Goal: Information Seeking & Learning: Understand process/instructions

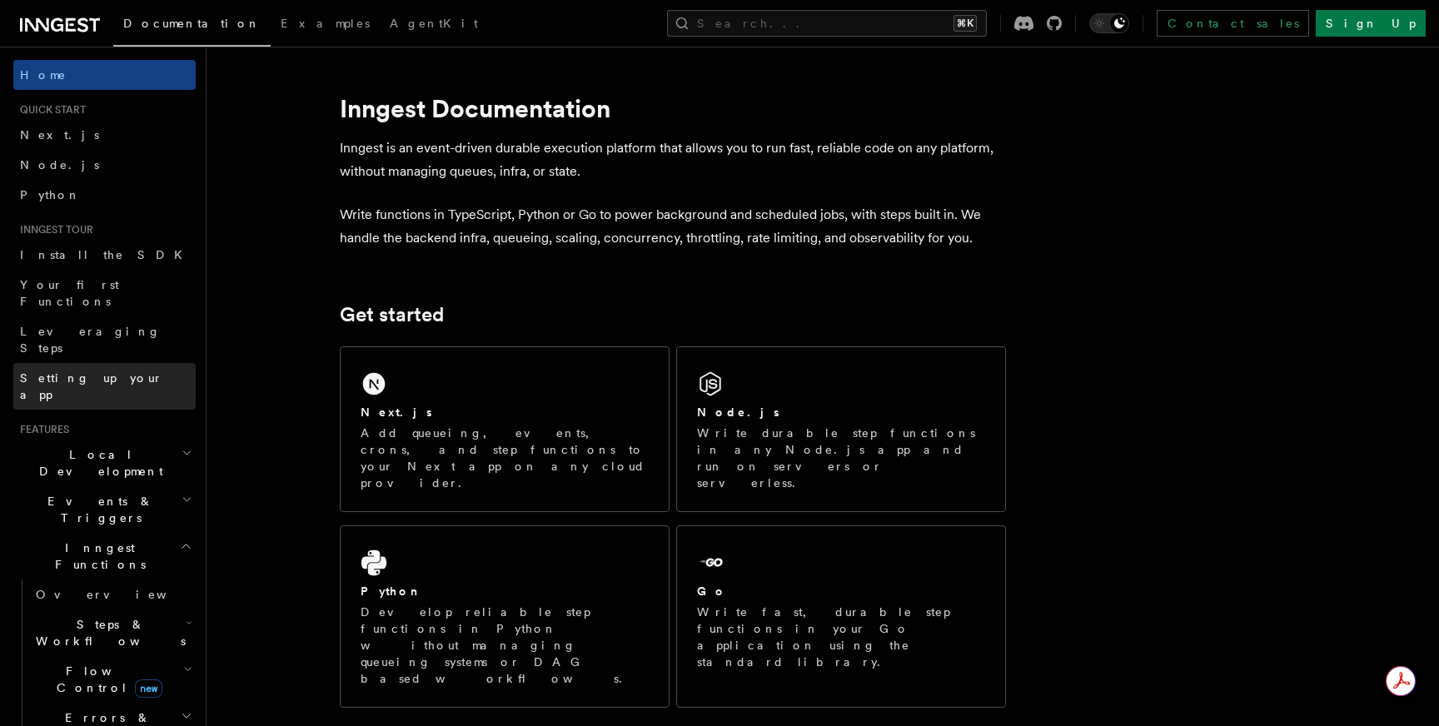
click at [128, 363] on link "Setting up your app" at bounding box center [104, 386] width 182 height 47
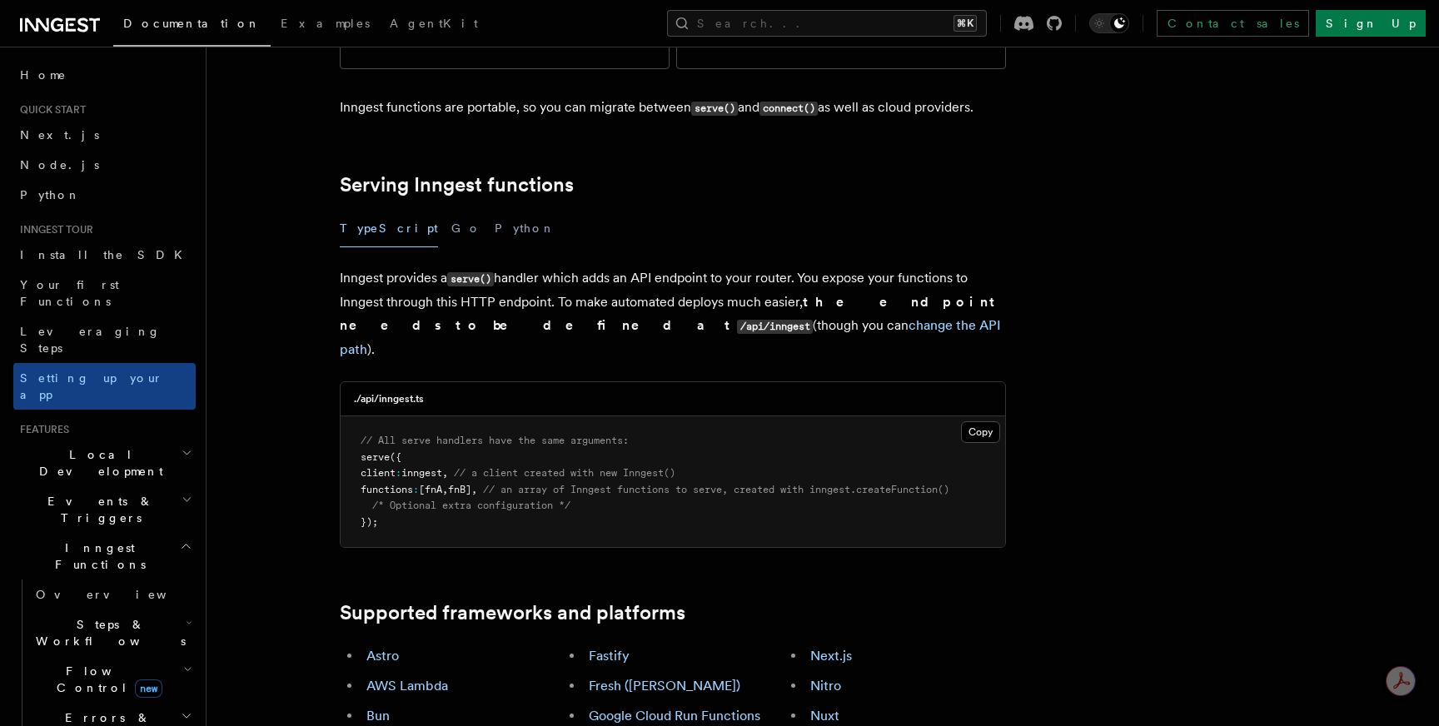
scroll to position [521, 0]
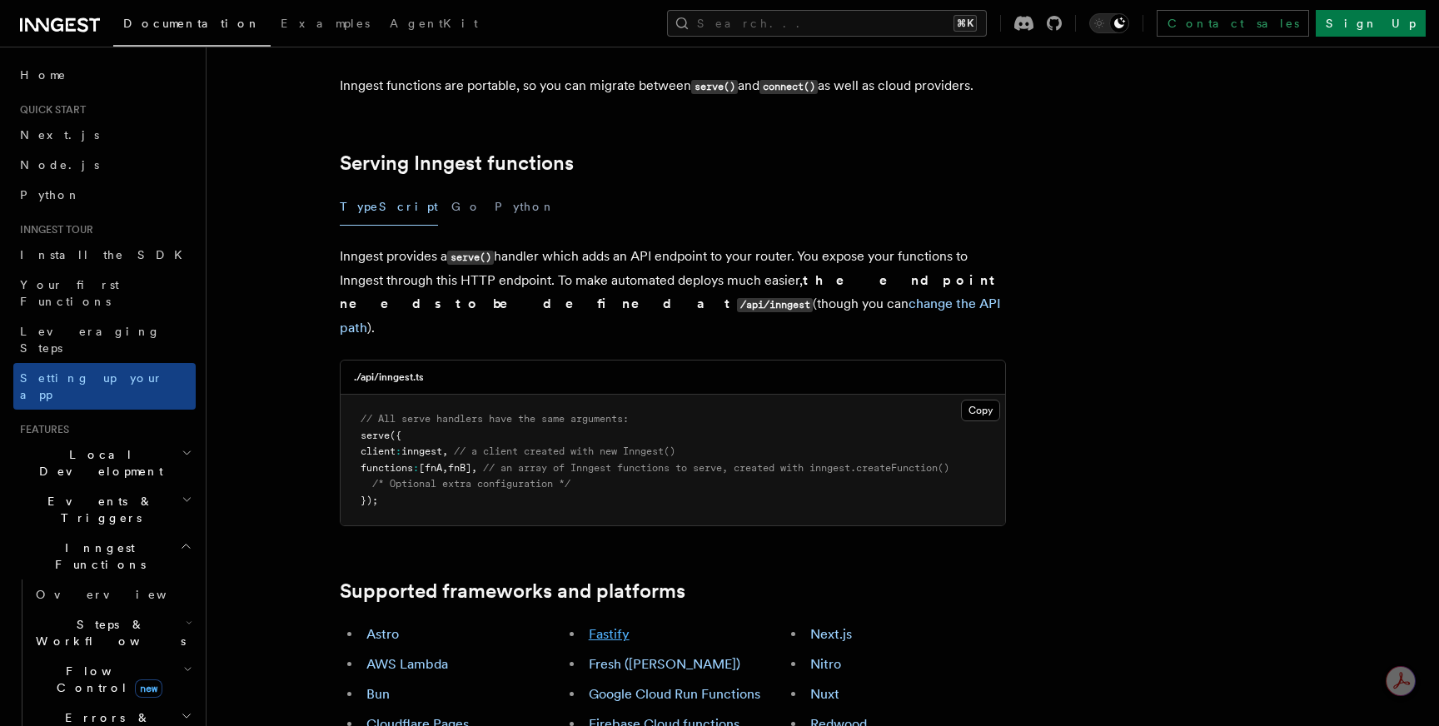
click at [611, 626] on link "Fastify" at bounding box center [609, 634] width 41 height 16
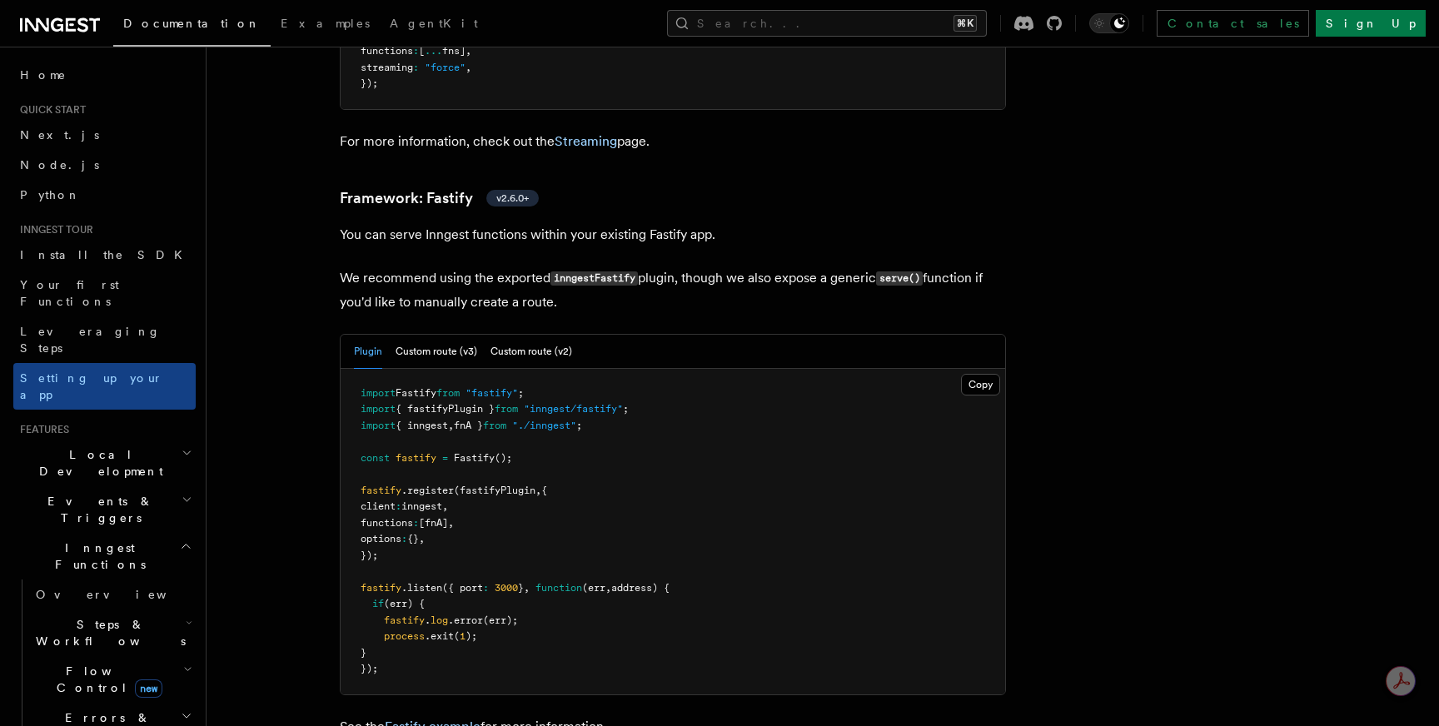
scroll to position [5720, 0]
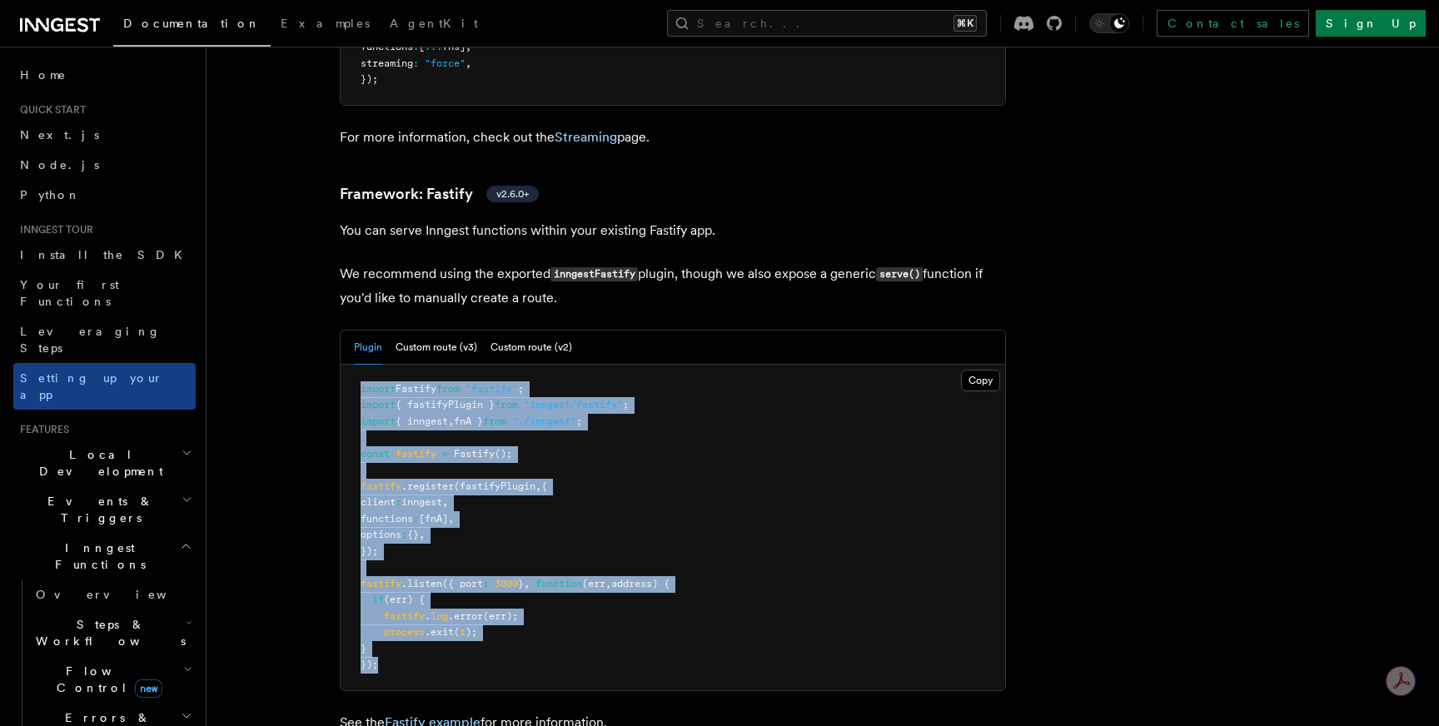
drag, startPoint x: 407, startPoint y: 570, endPoint x: 352, endPoint y: 275, distance: 299.8
click at [352, 365] on pre "import Fastify from "fastify" ; import { fastifyPlugin } from "inngest/fastify"…" at bounding box center [673, 528] width 665 height 326
copy code "import Fastify from "fastify" ; import { fastifyPlugin } from "inngest/fastify"…"
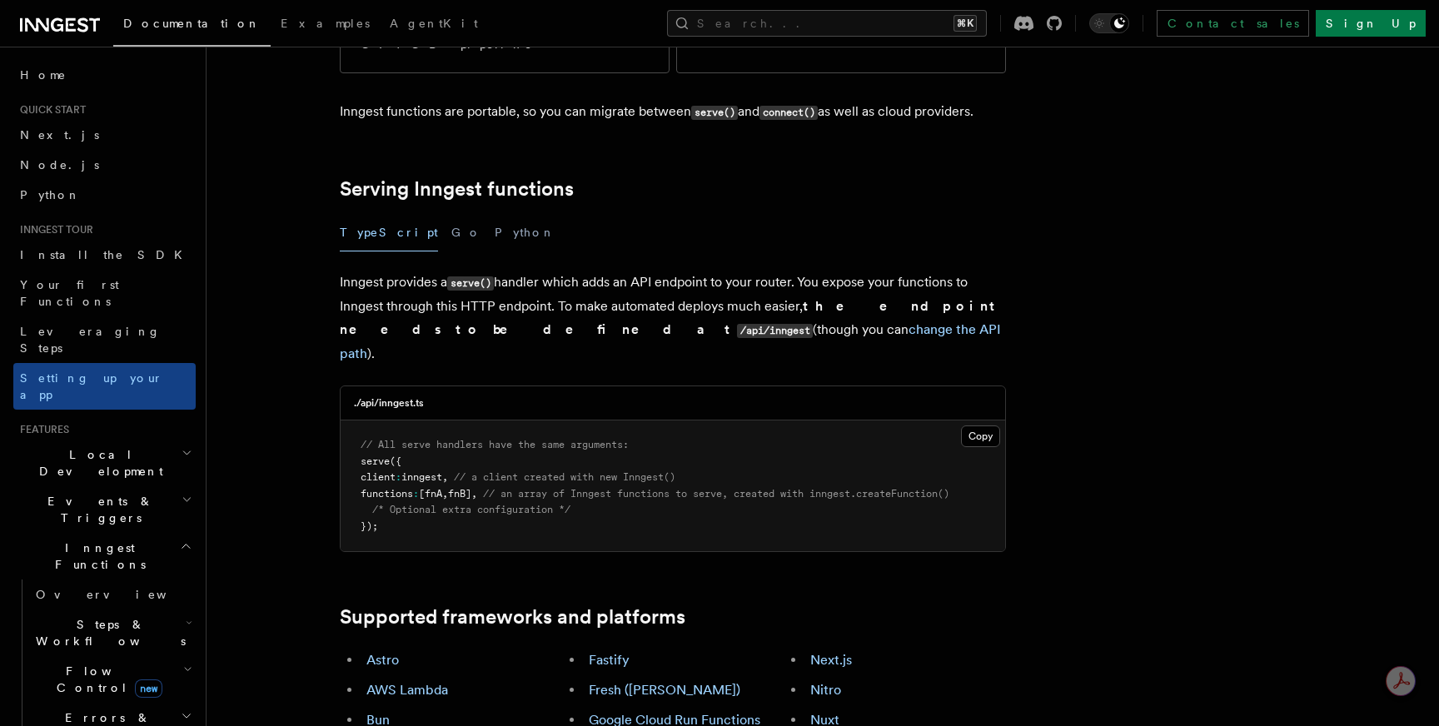
scroll to position [494, 0]
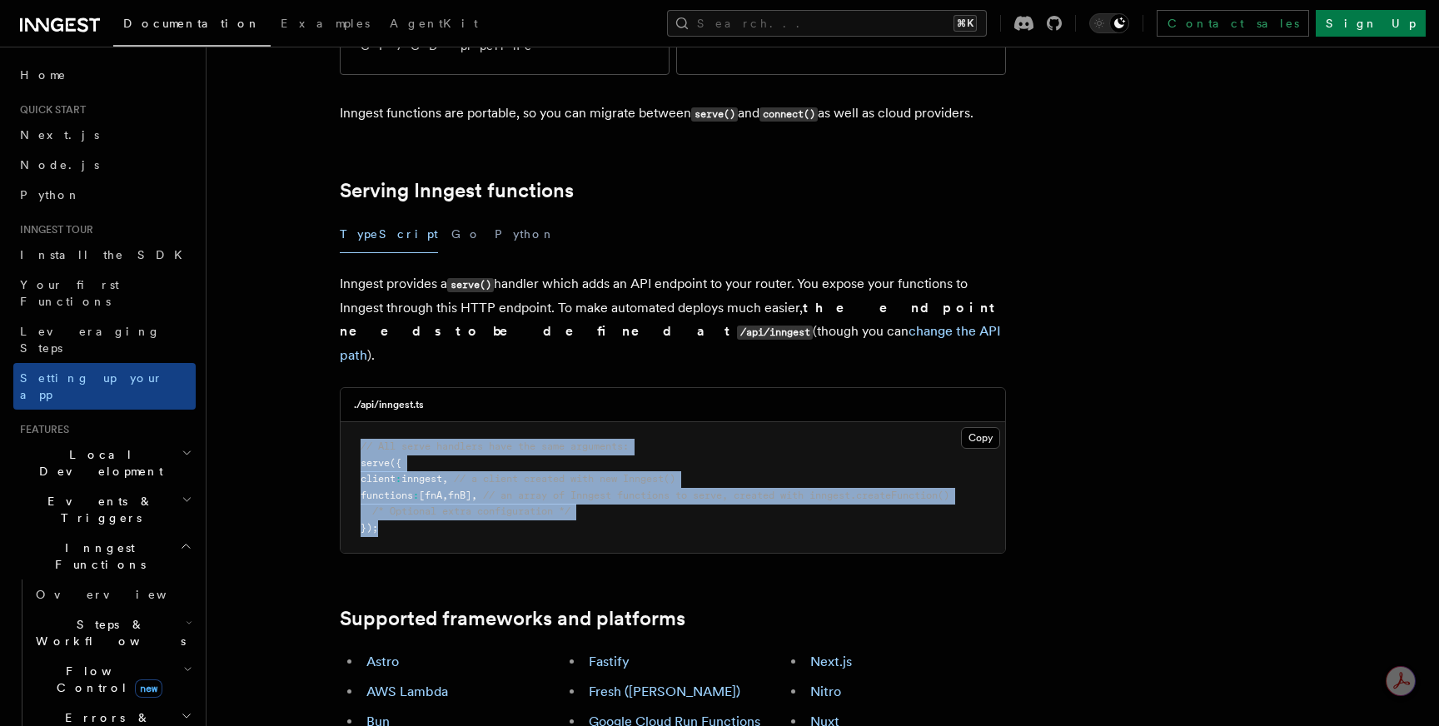
drag, startPoint x: 399, startPoint y: 436, endPoint x: 352, endPoint y: 339, distance: 107.7
click at [352, 422] on pre "// All serve handlers have the same arguments: serve ({ client : inngest , // a…" at bounding box center [673, 487] width 665 height 131
copy code "// All serve handlers have the same arguments: serve ({ client : inngest , // a…"
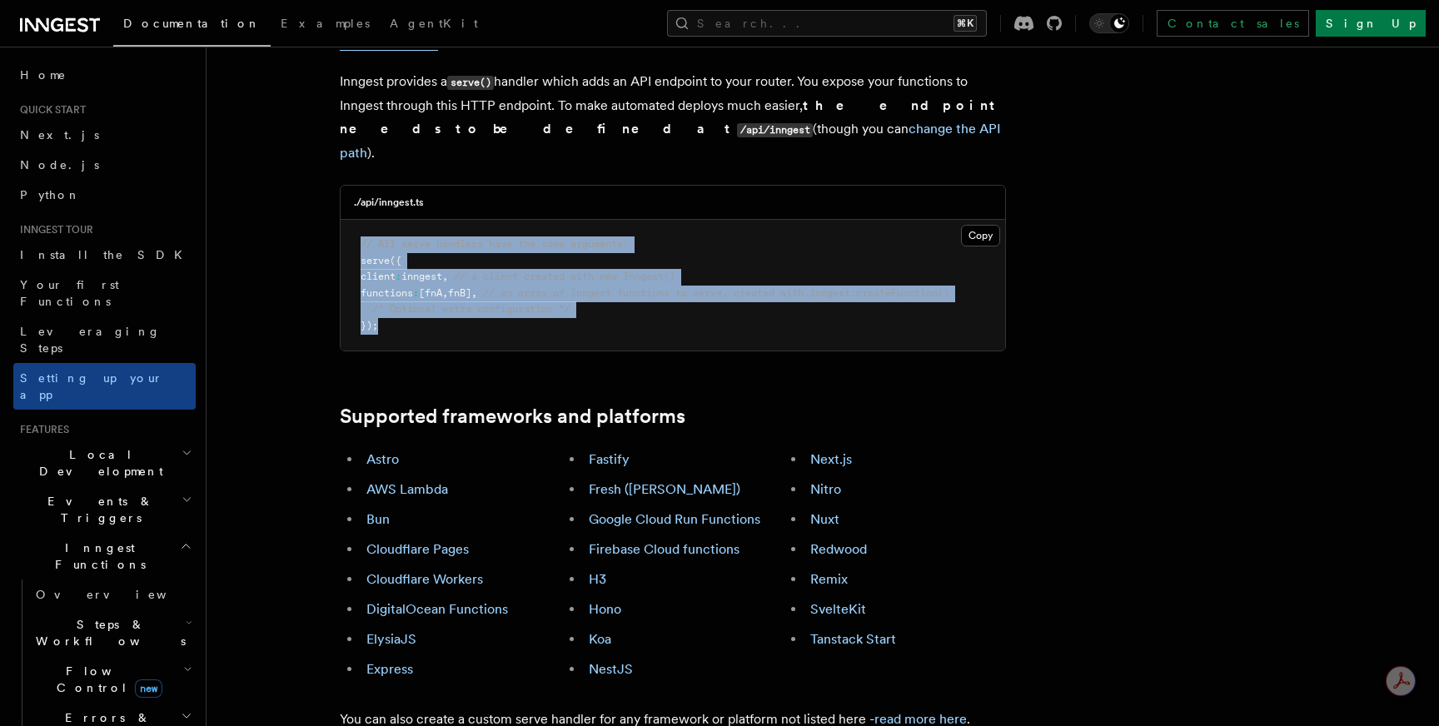
scroll to position [700, 0]
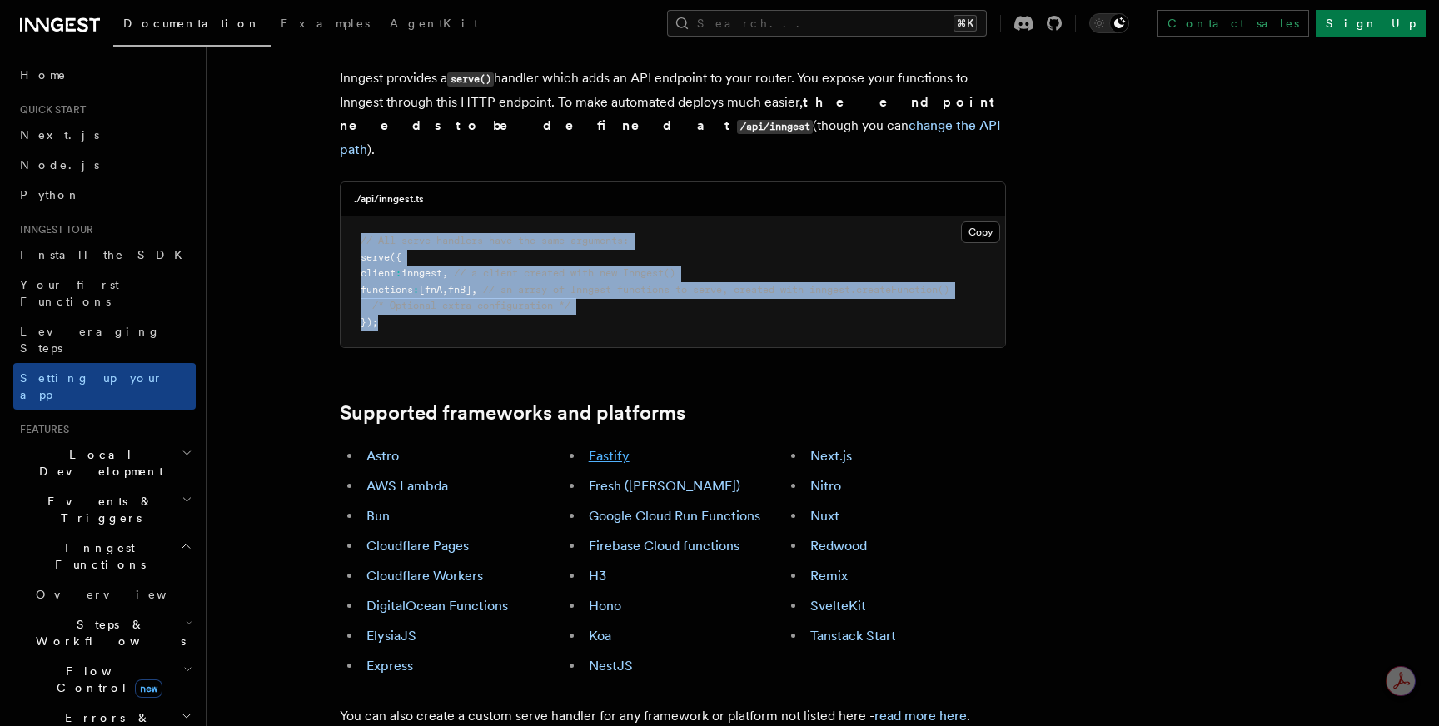
click at [613, 448] on link "Fastify" at bounding box center [609, 456] width 41 height 16
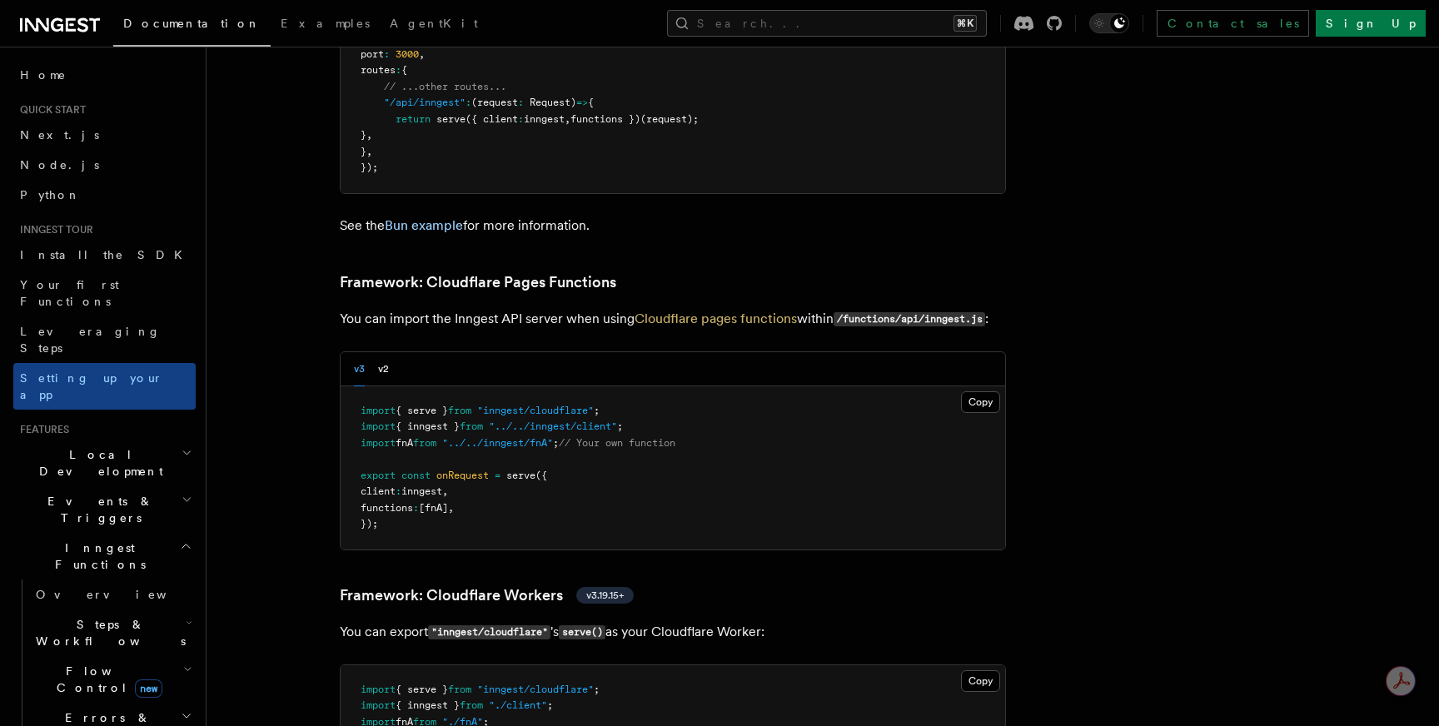
scroll to position [2455, 0]
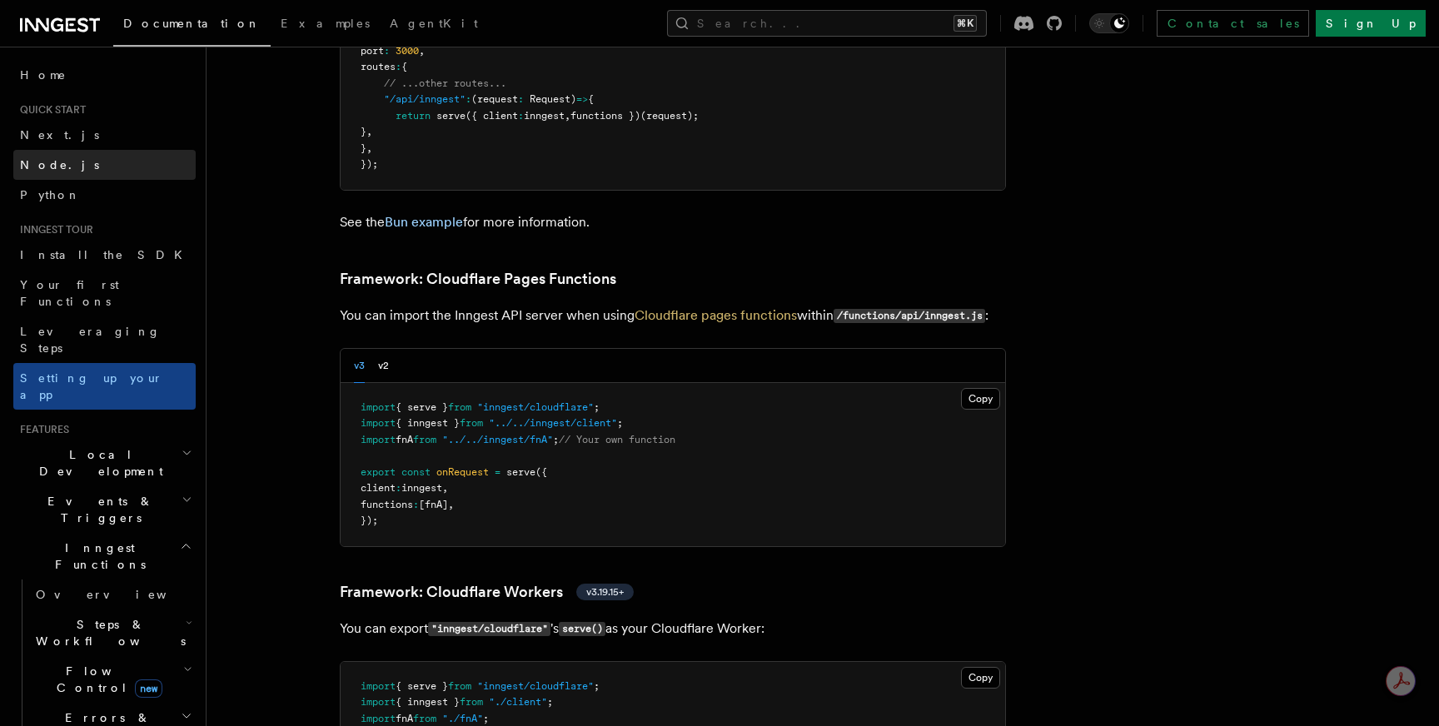
click at [113, 165] on link "Node.js" at bounding box center [104, 165] width 182 height 30
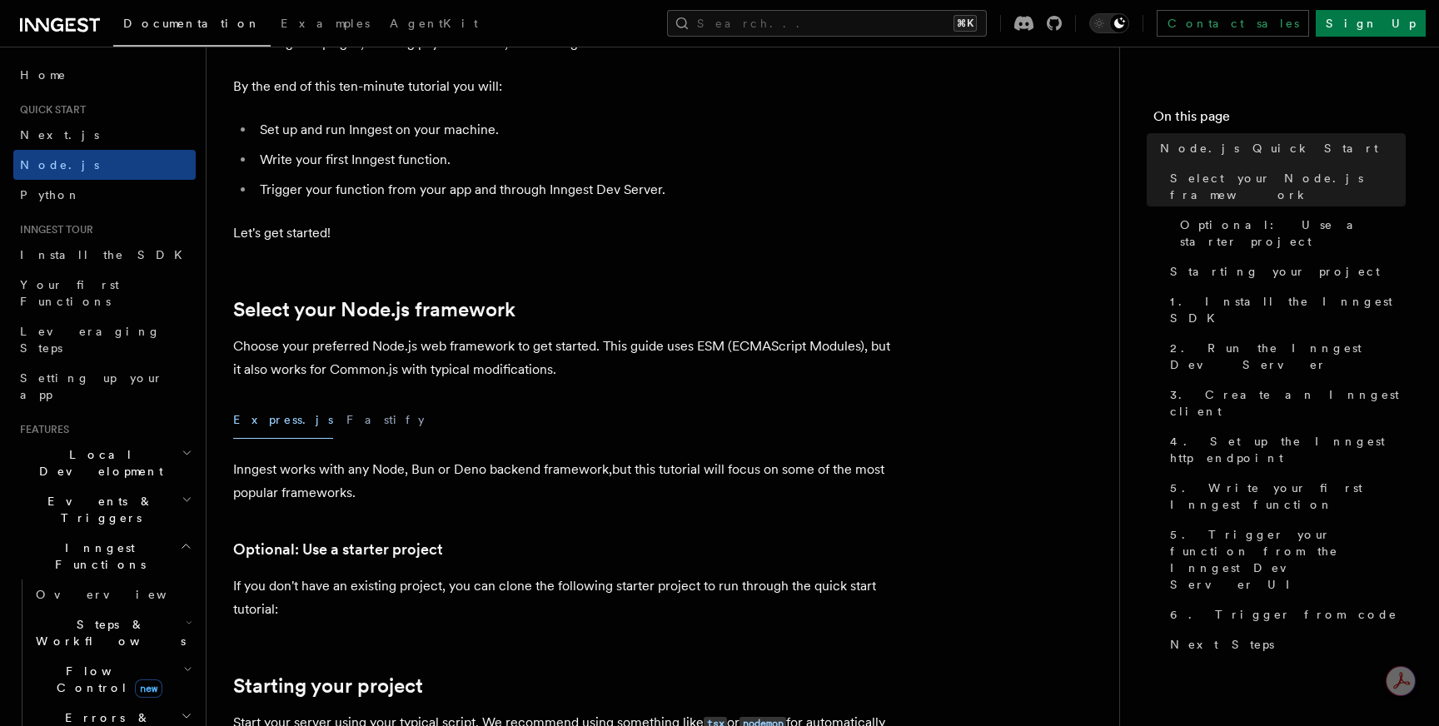
scroll to position [320, 0]
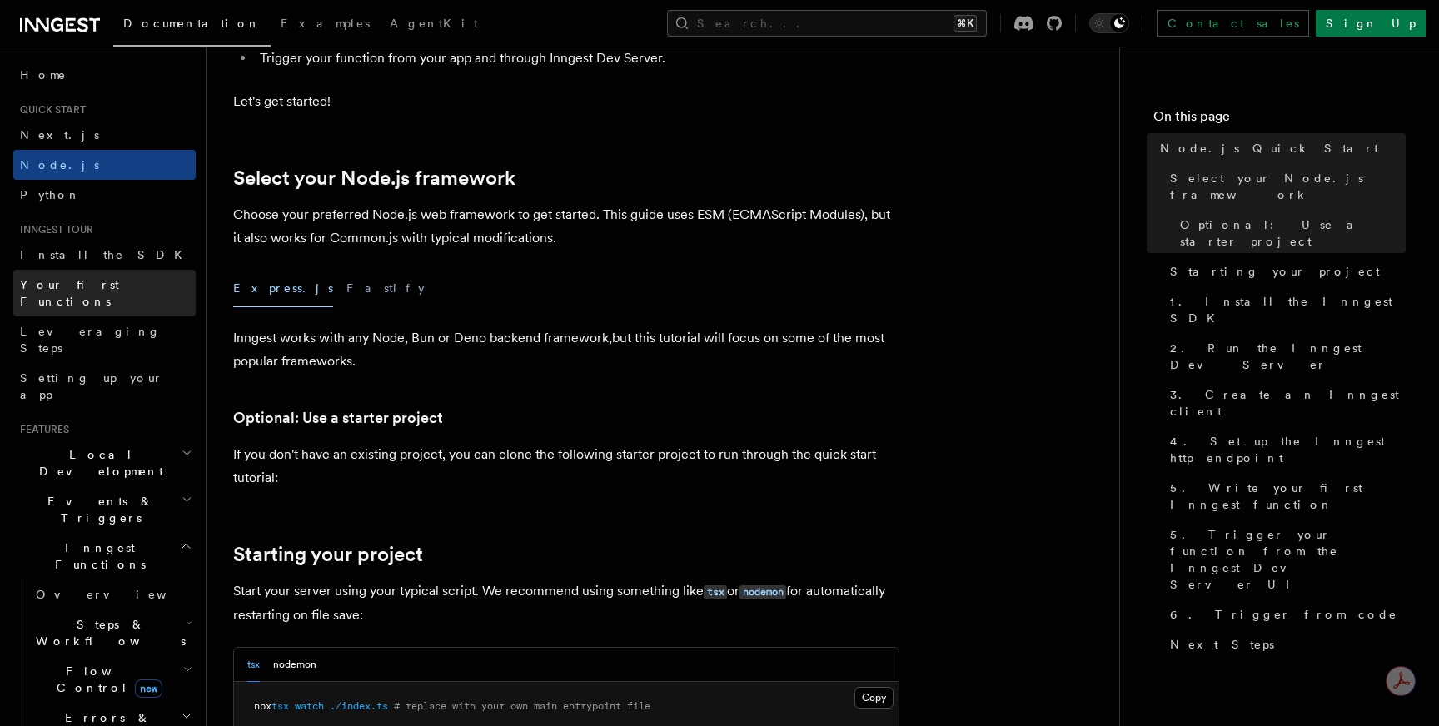
click at [147, 283] on link "Your first Functions" at bounding box center [104, 293] width 182 height 47
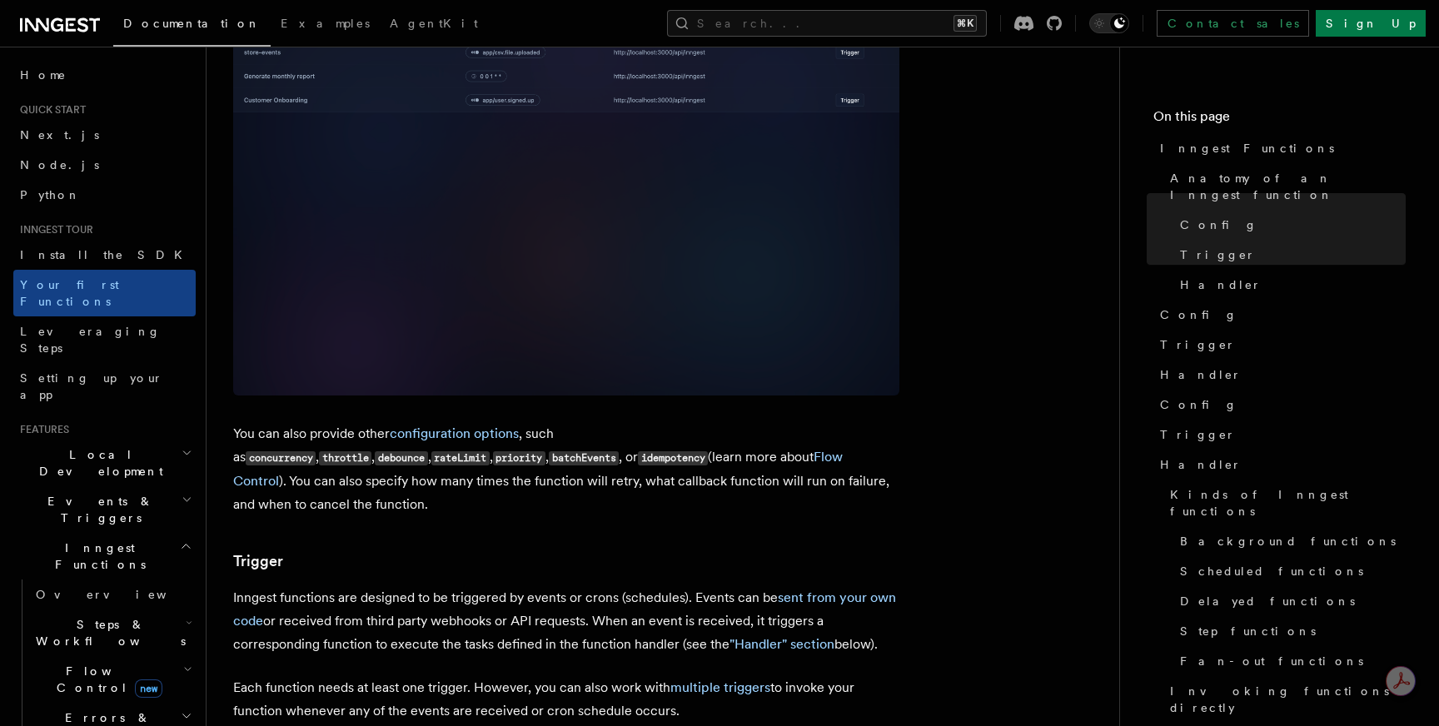
scroll to position [1257, 0]
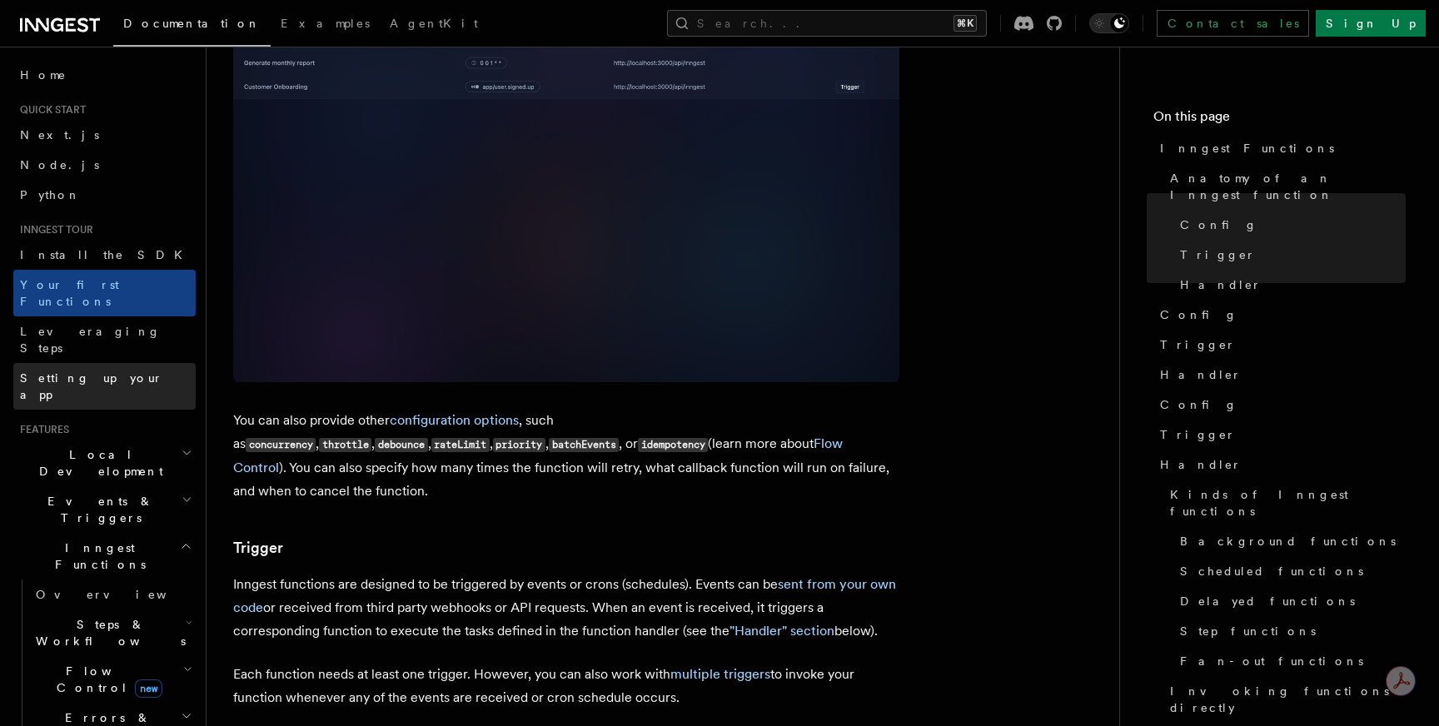
click at [127, 363] on link "Setting up your app" at bounding box center [104, 386] width 182 height 47
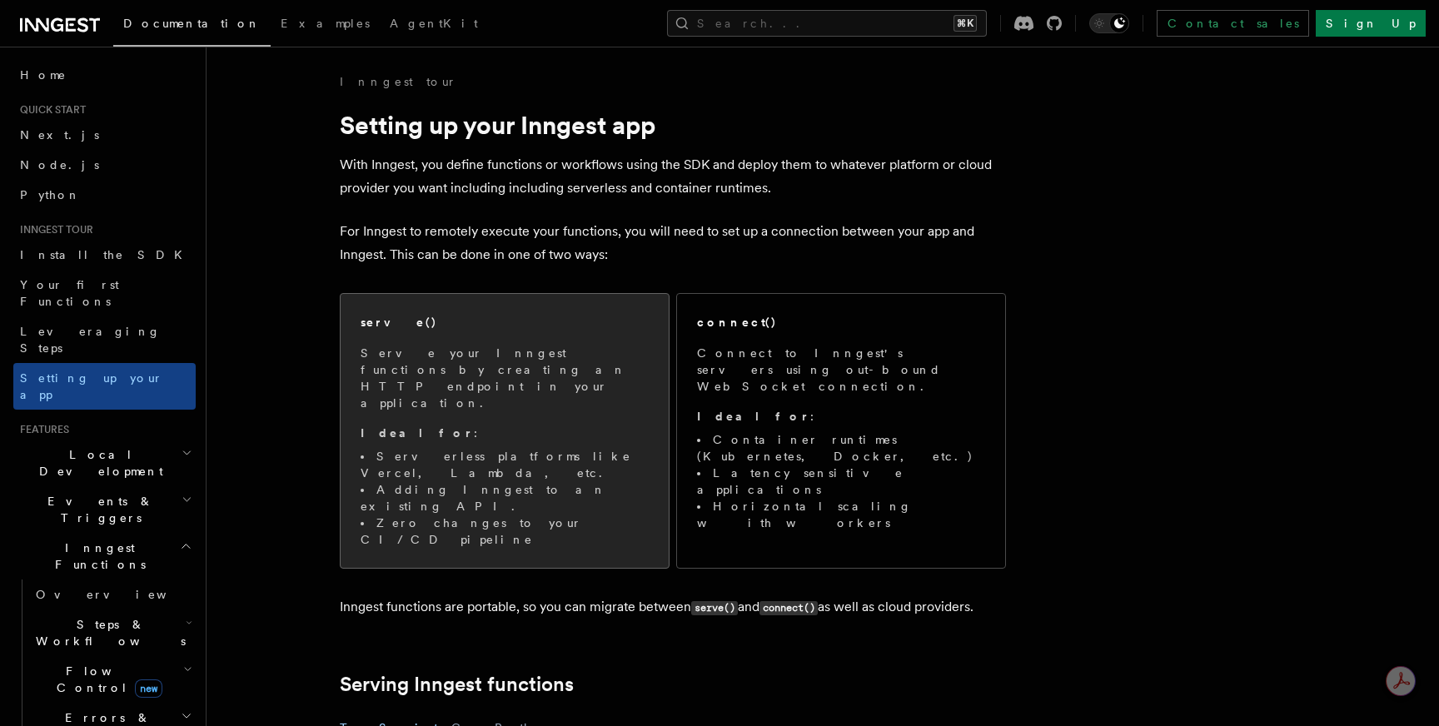
click at [447, 348] on p "Serve your Inngest functions by creating an HTTP endpoint in your application." at bounding box center [505, 378] width 288 height 67
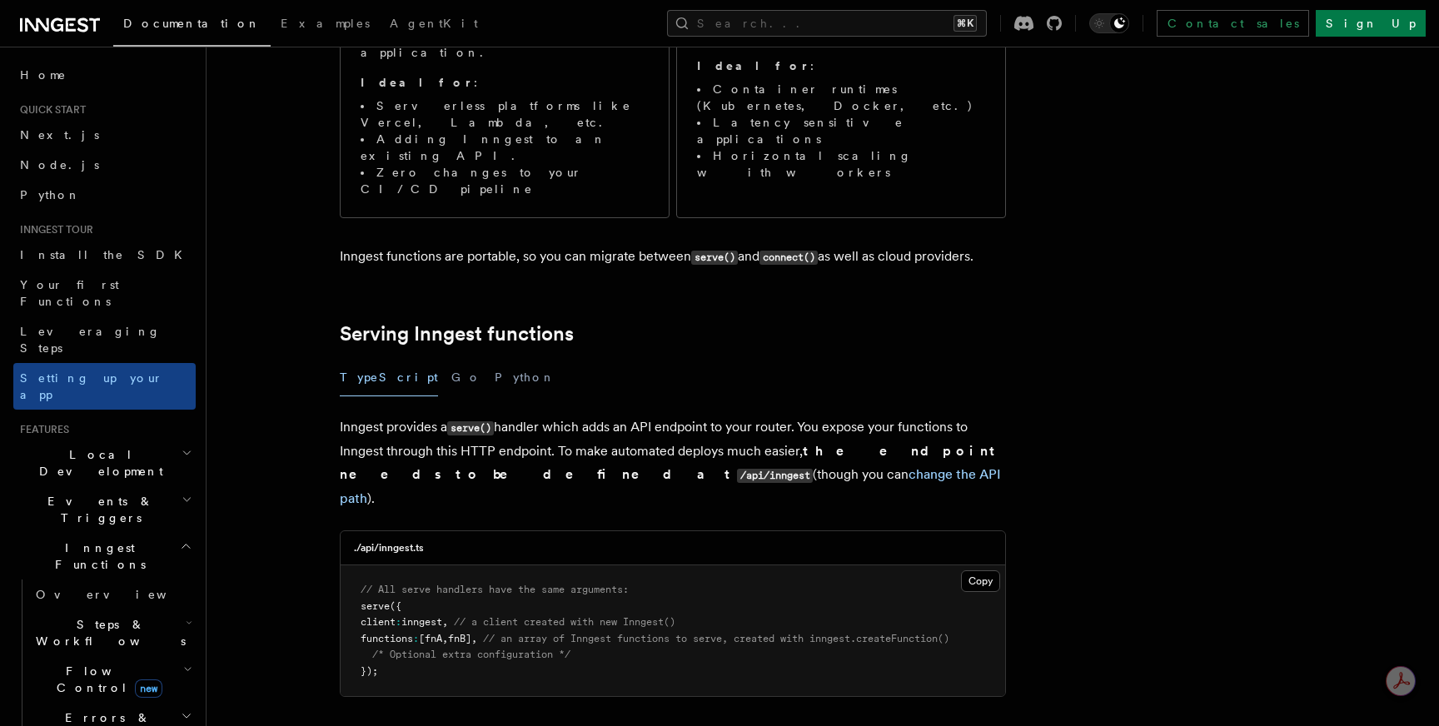
scroll to position [237, 0]
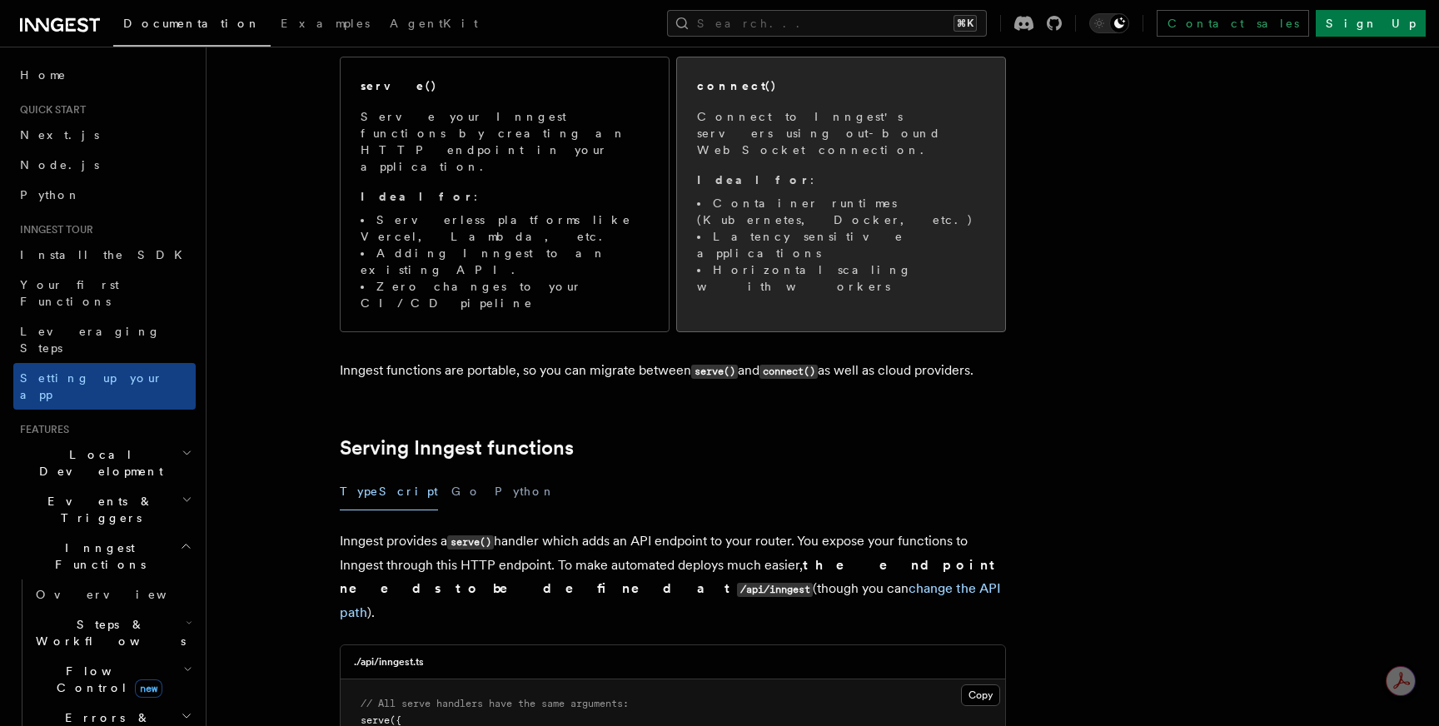
click at [789, 177] on span "Connect to Inngest's servers using out-bound WebSocket connection. Ideal for : …" at bounding box center [841, 201] width 288 height 187
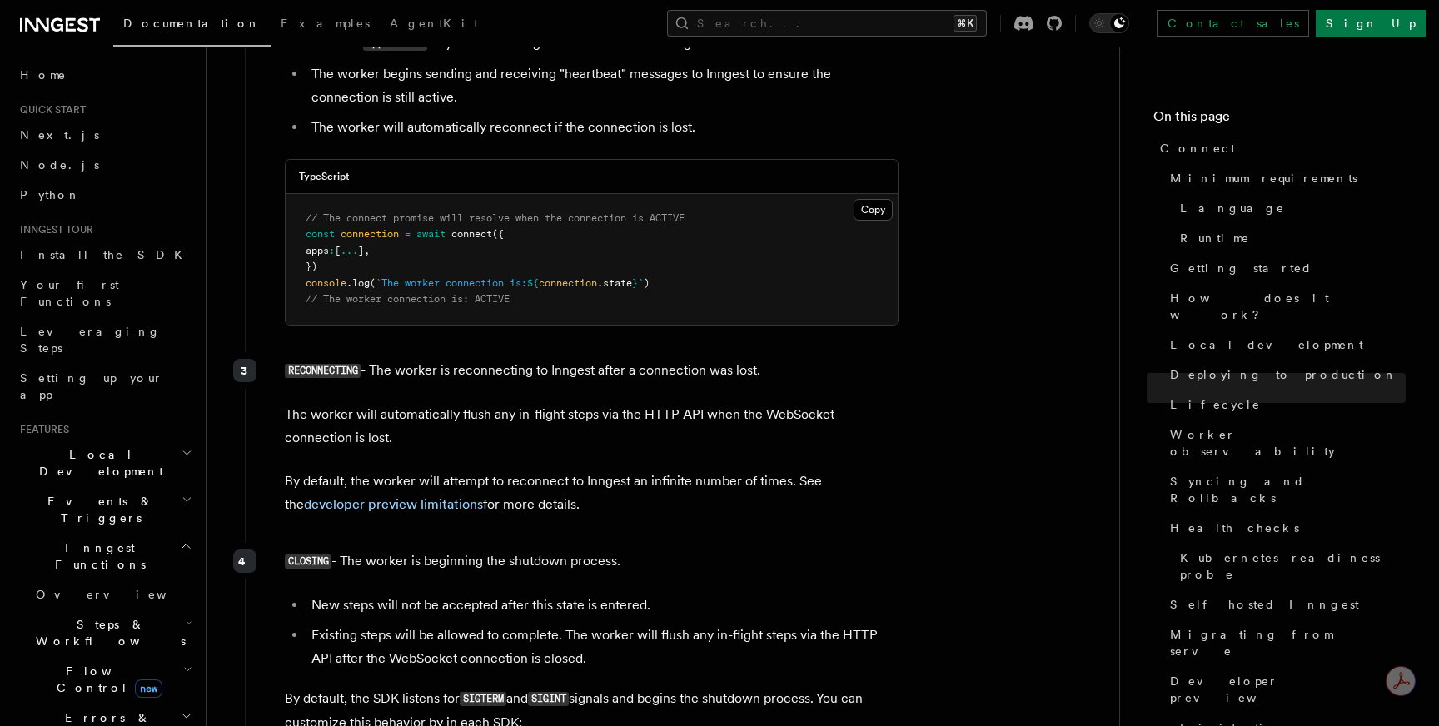
scroll to position [4307, 0]
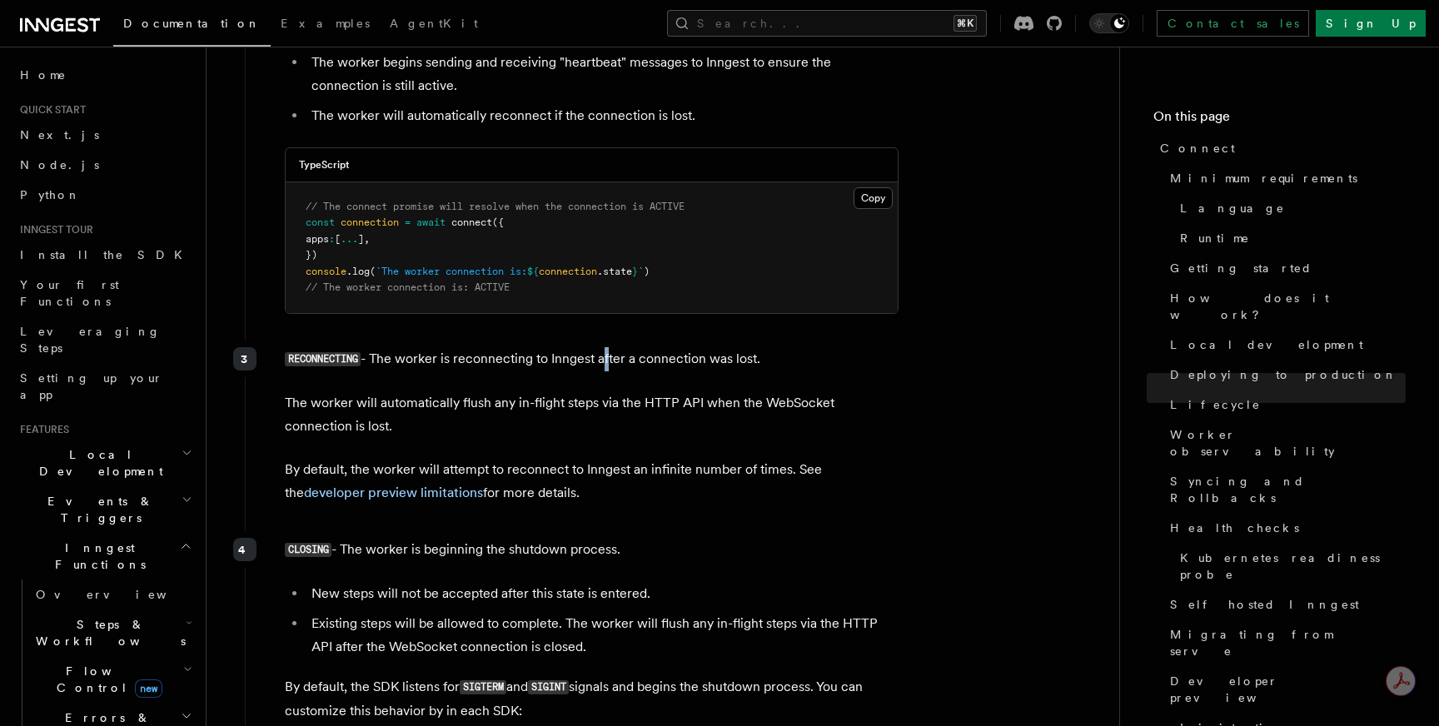
click at [609, 347] on p "RECONNECTING - The worker is reconnecting to Inngest after a connection was los…" at bounding box center [592, 359] width 614 height 24
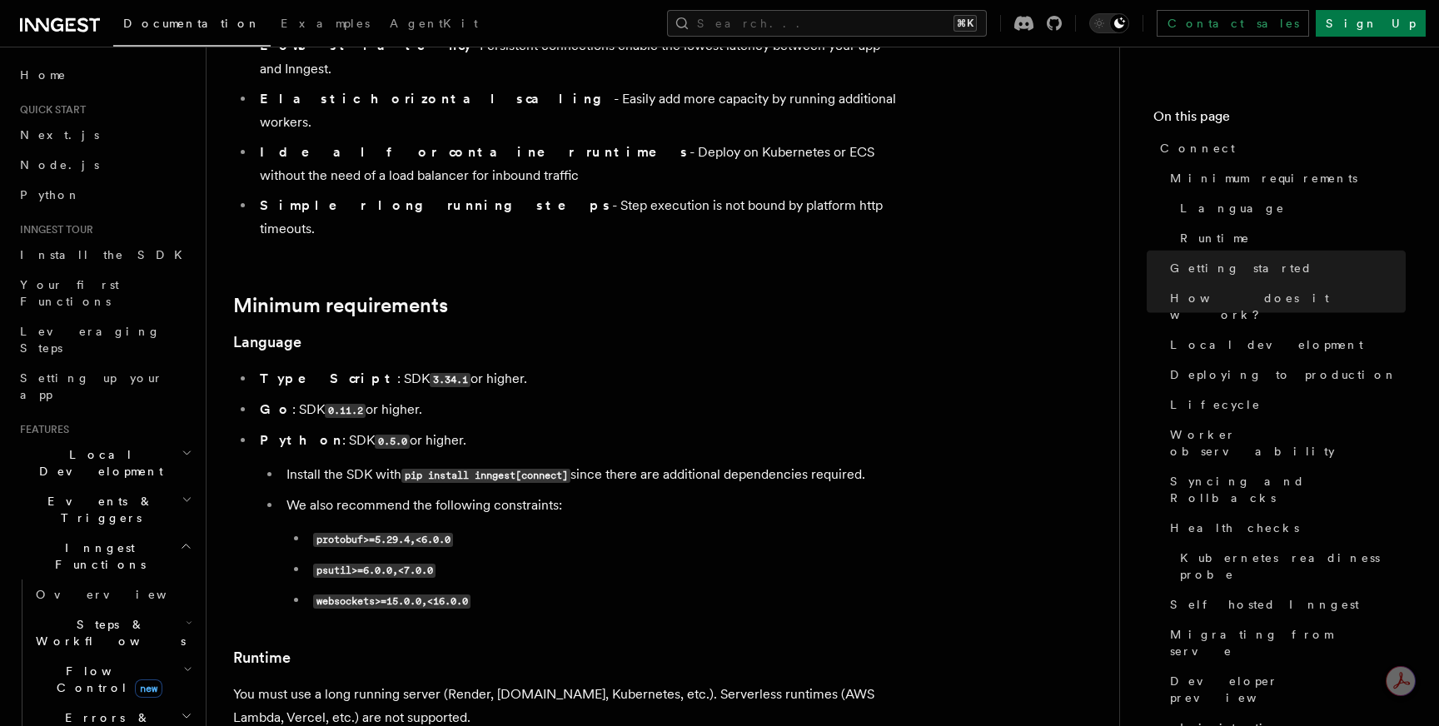
scroll to position [0, 0]
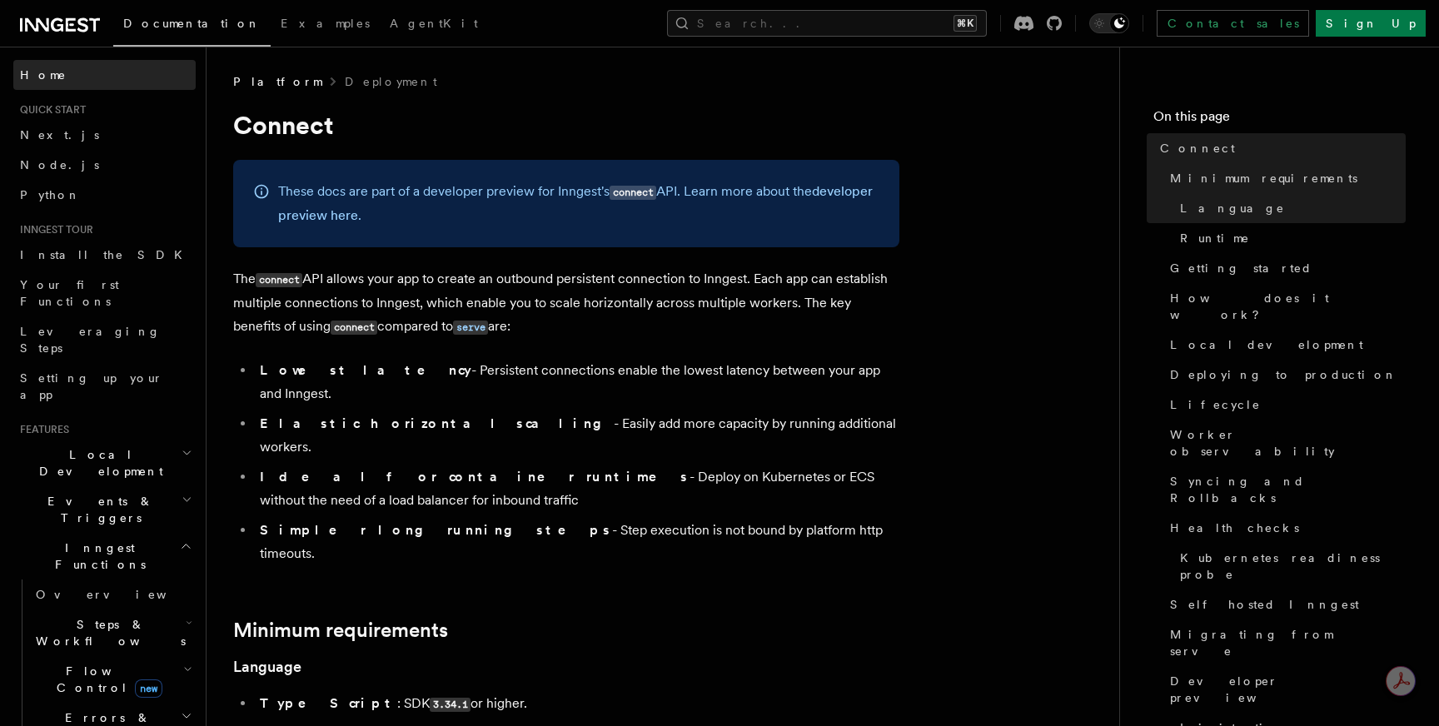
click at [123, 68] on link "Home" at bounding box center [104, 75] width 182 height 30
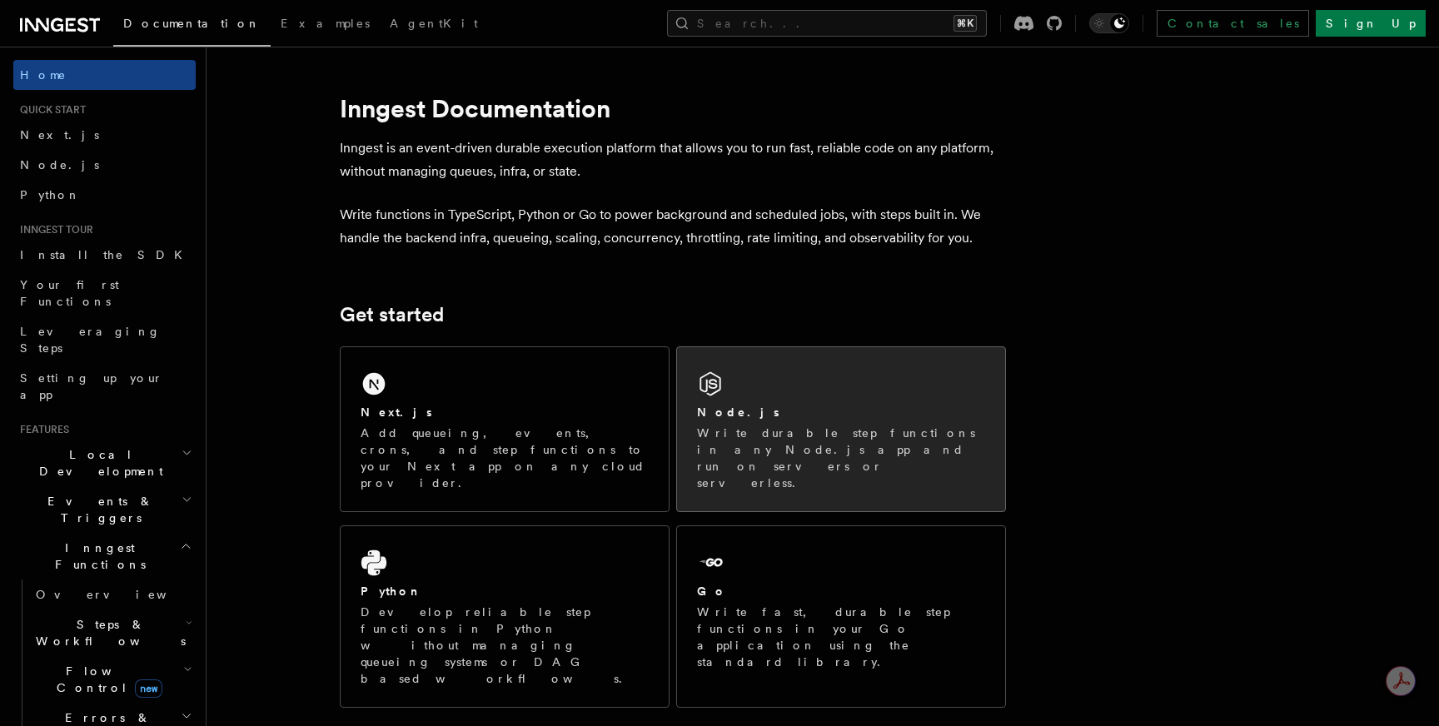
click at [719, 368] on div "Node.js Write durable step functions in any Node.js app and run on servers or s…" at bounding box center [841, 429] width 328 height 164
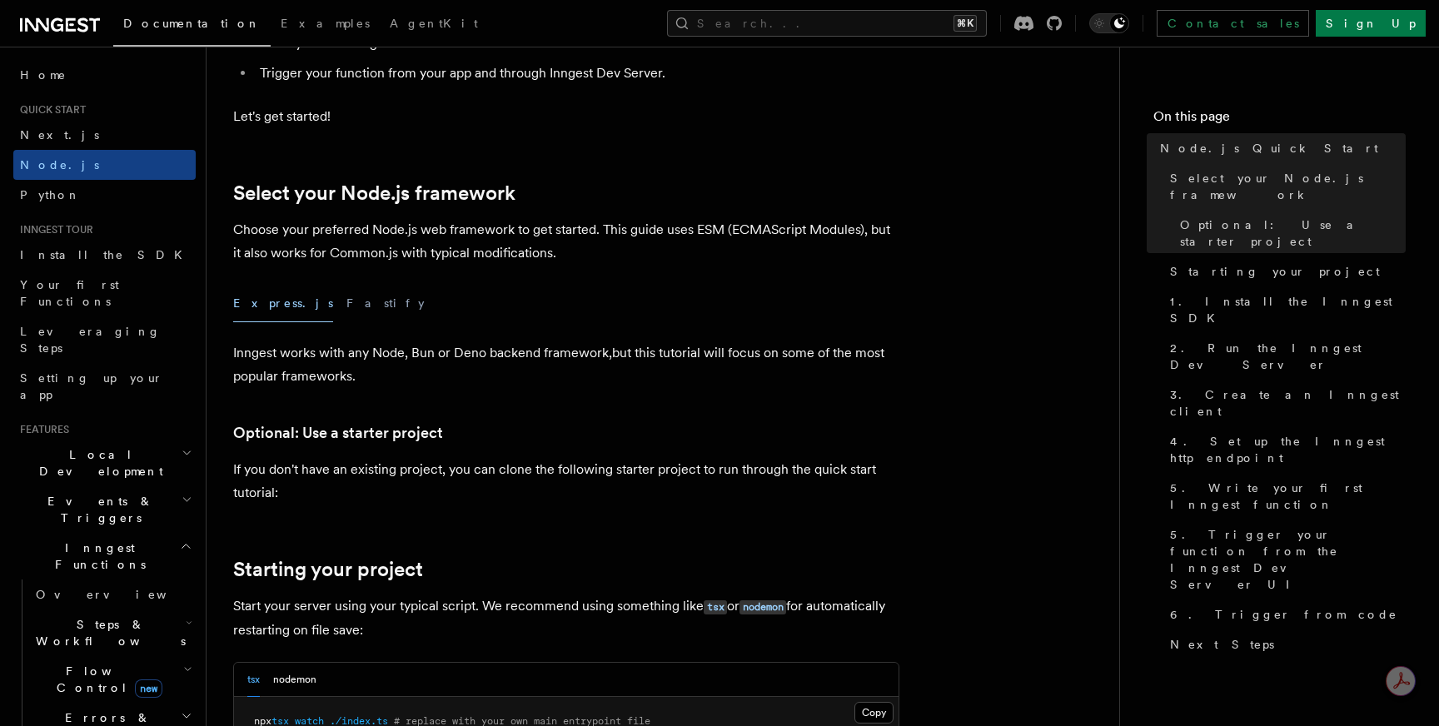
scroll to position [306, 0]
click at [347, 308] on button "Fastify" at bounding box center [386, 302] width 78 height 37
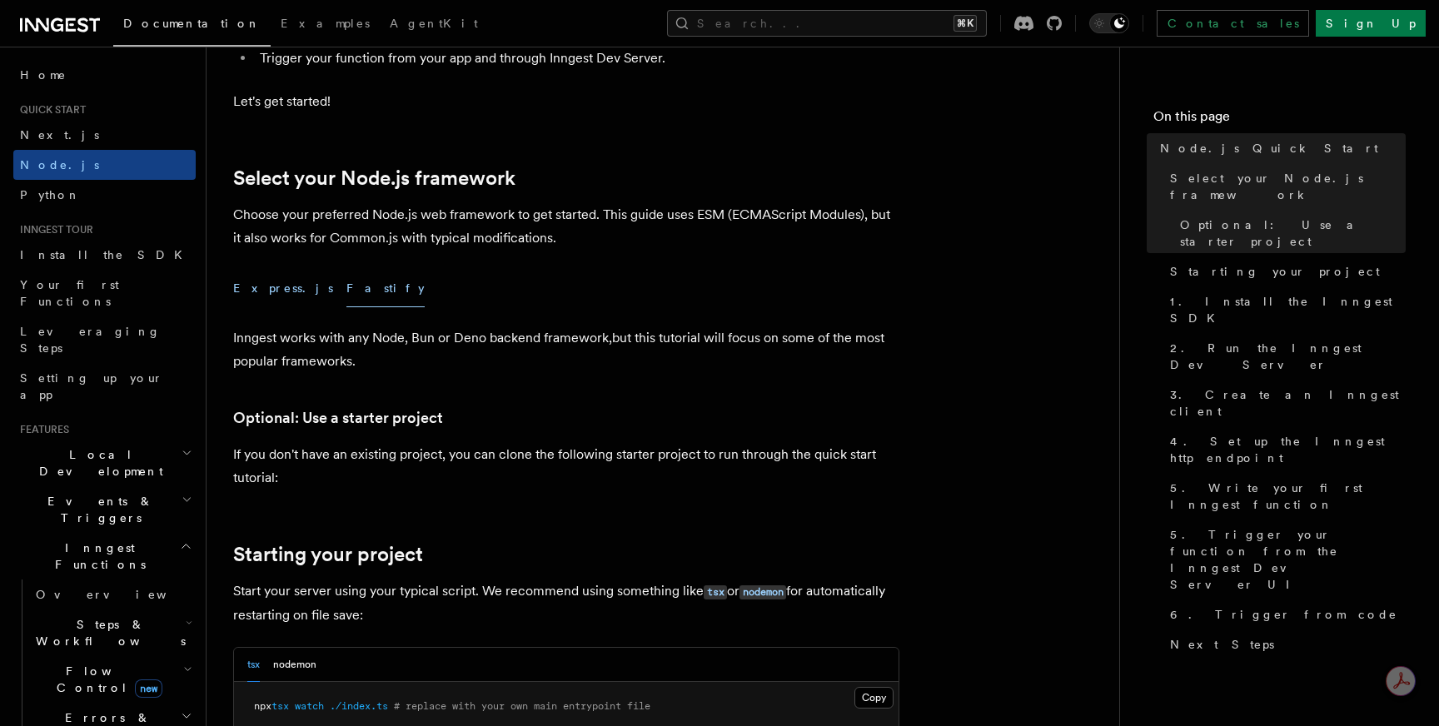
click at [268, 287] on button "Express.js" at bounding box center [283, 288] width 100 height 37
click at [347, 286] on button "Fastify" at bounding box center [386, 288] width 78 height 37
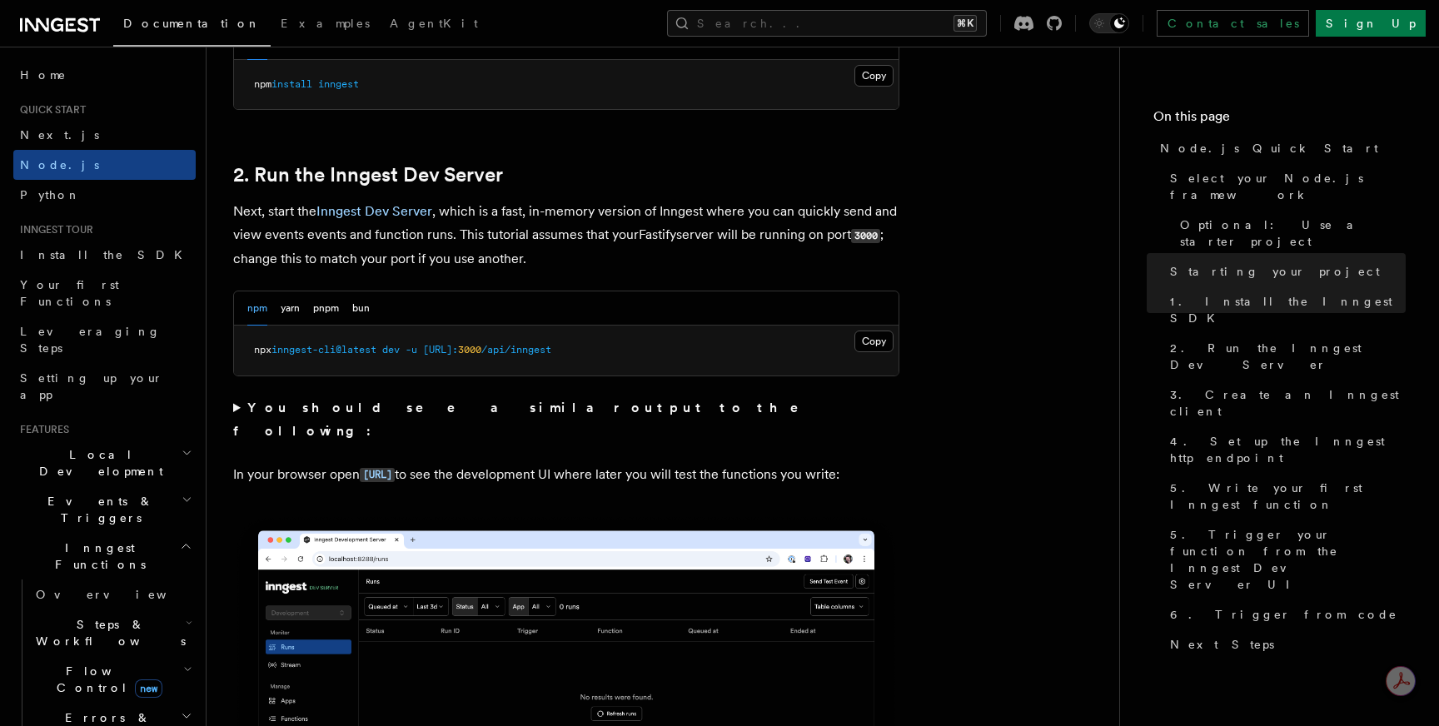
scroll to position [1206, 0]
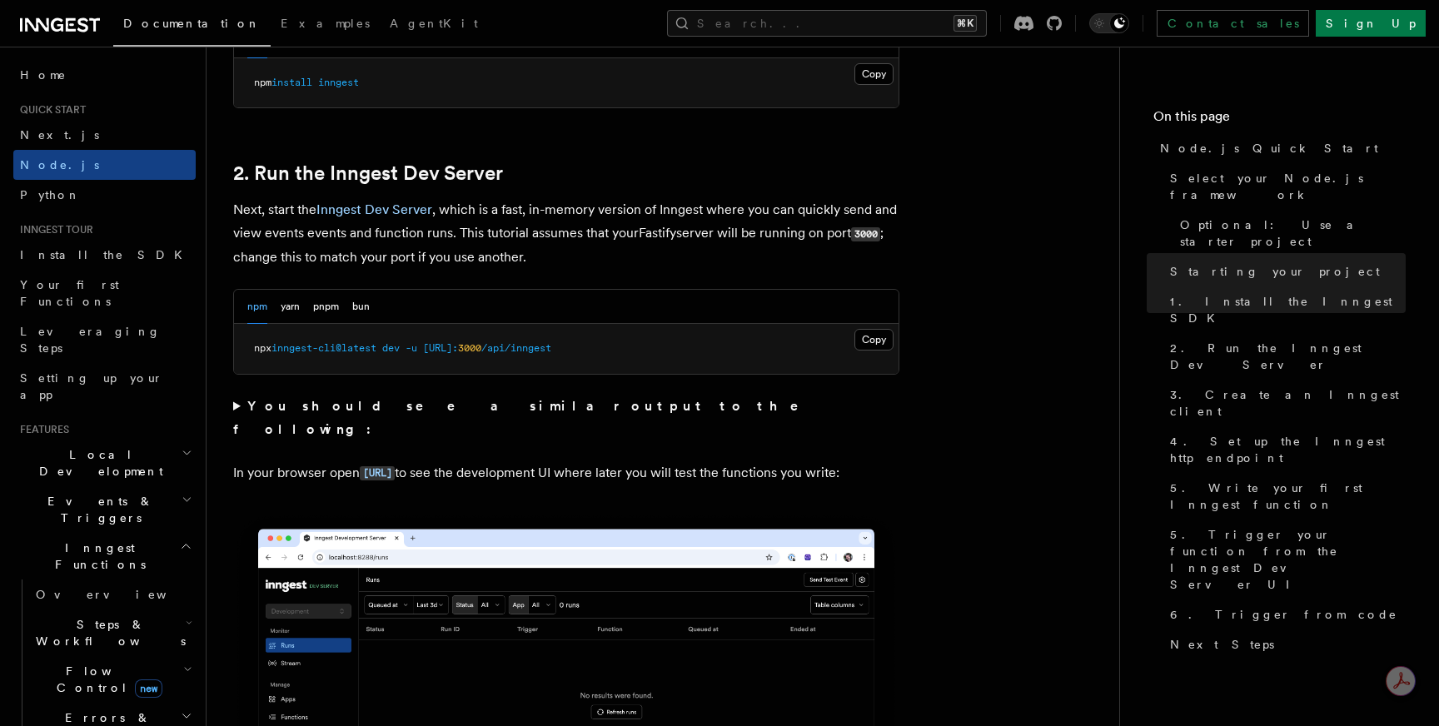
click at [322, 347] on span "inngest-cli@latest" at bounding box center [324, 348] width 105 height 12
copy div "npx inngest-cli@latest dev -u http://localhost: 3000 /api/inngest"
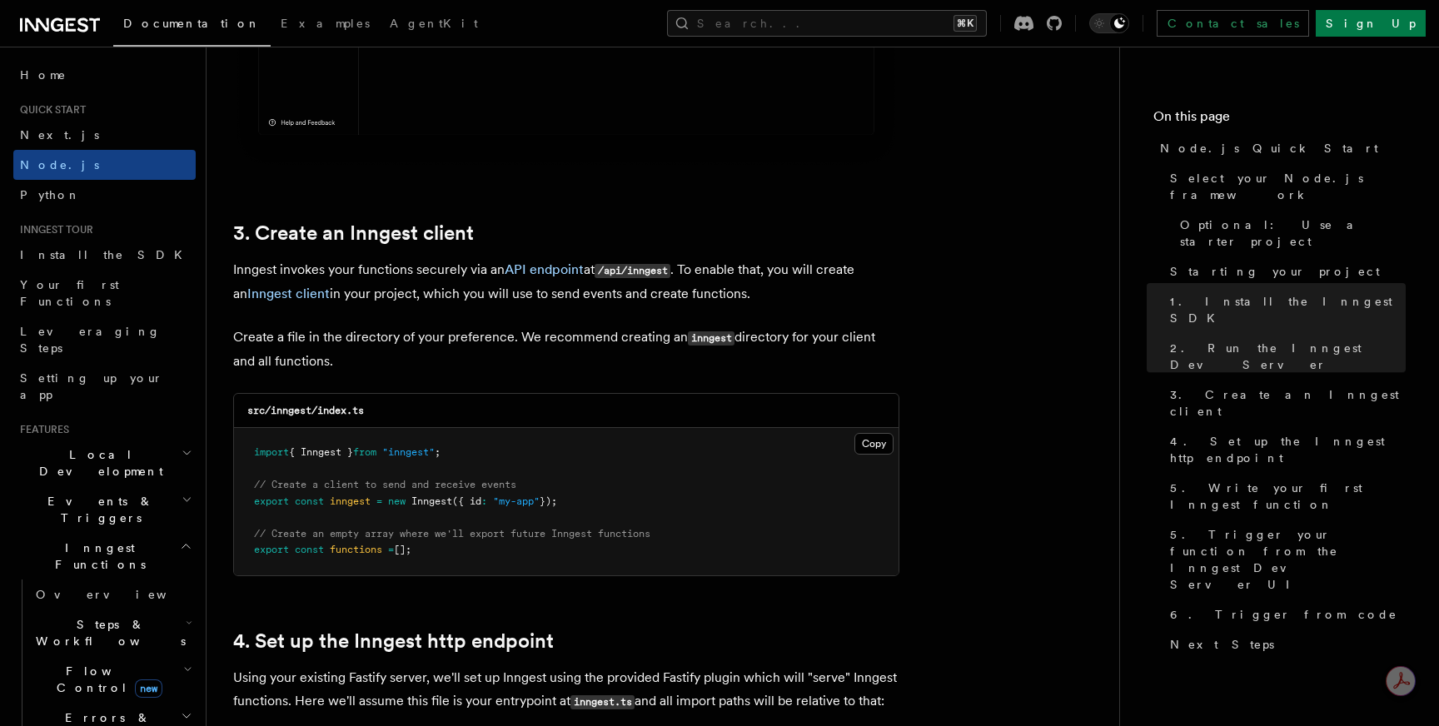
scroll to position [1973, 0]
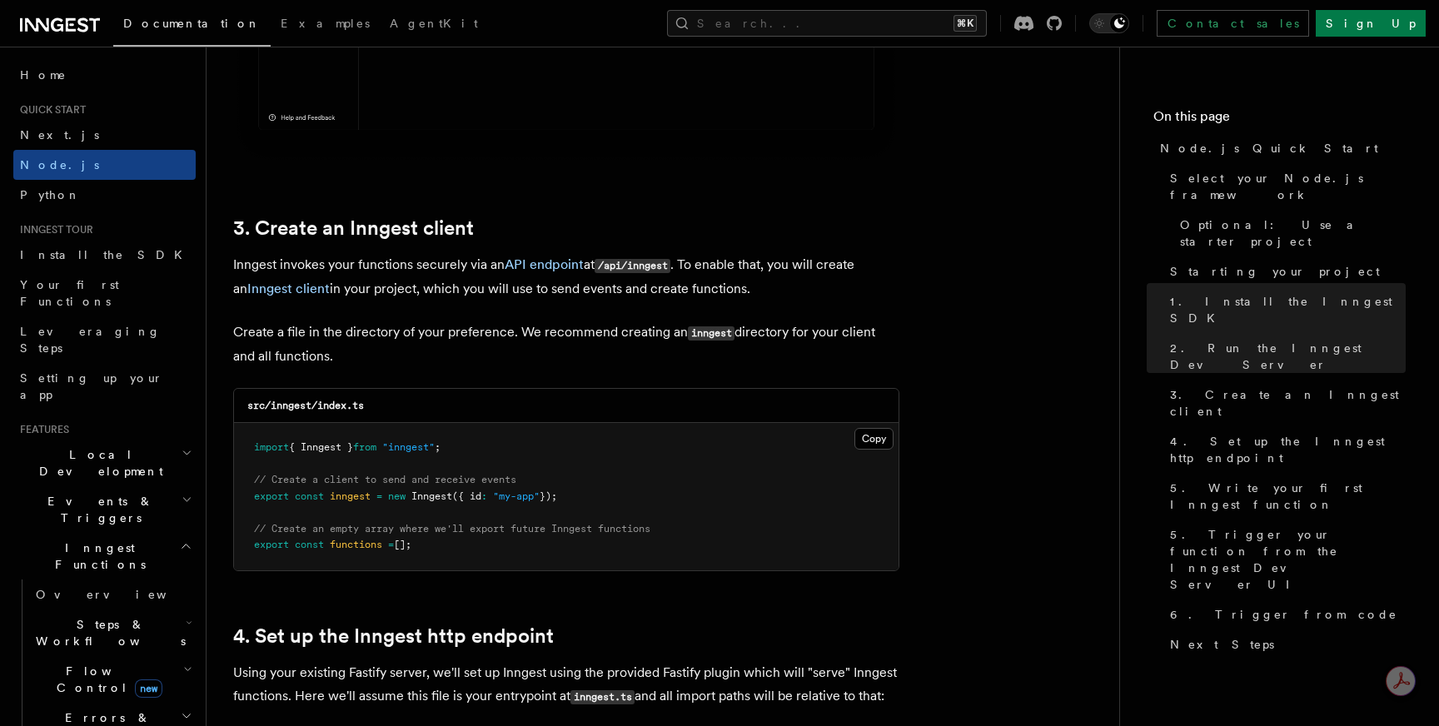
drag, startPoint x: 451, startPoint y: 552, endPoint x: 238, endPoint y: 446, distance: 237.7
click at [238, 446] on pre "import { Inngest } from "inngest" ; // Create a client to send and receive even…" at bounding box center [566, 496] width 665 height 147
copy code "import { Inngest } from "inngest" ; // Create a client to send and receive even…"
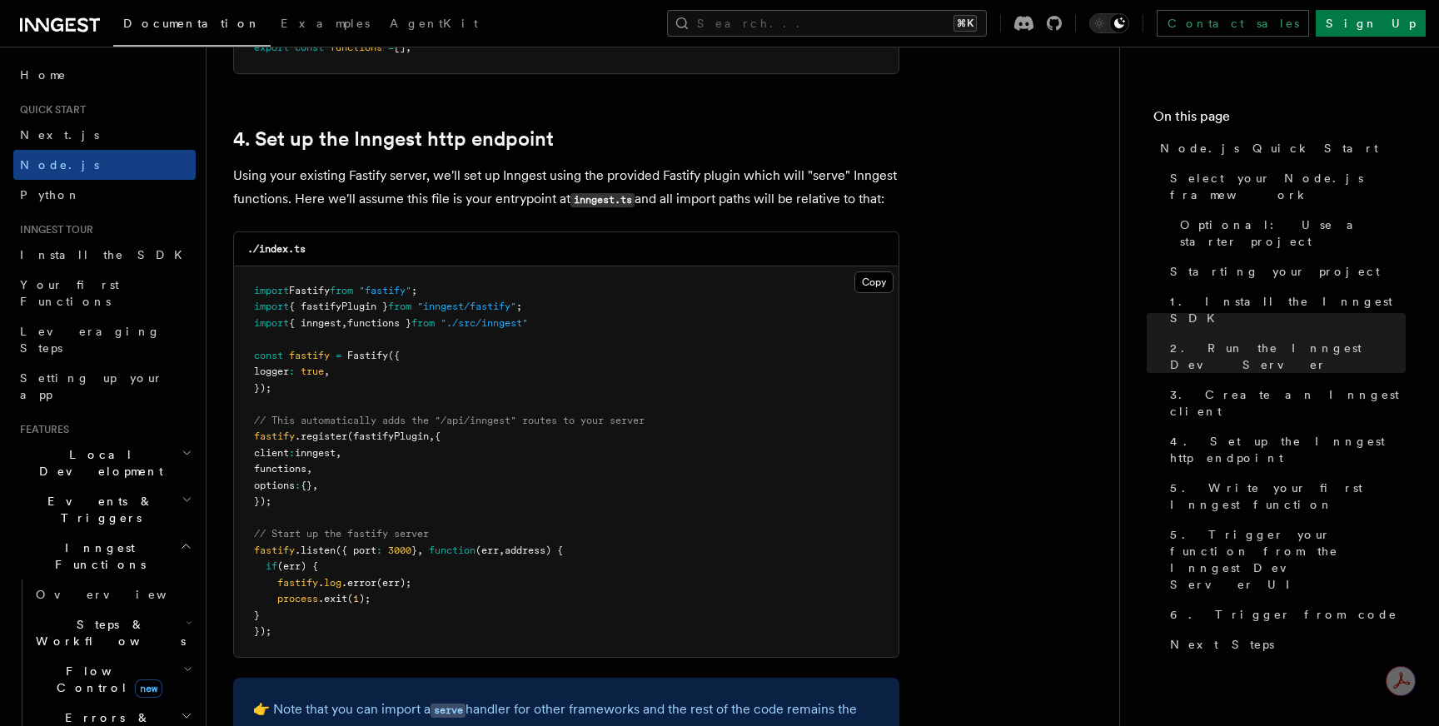
scroll to position [2472, 0]
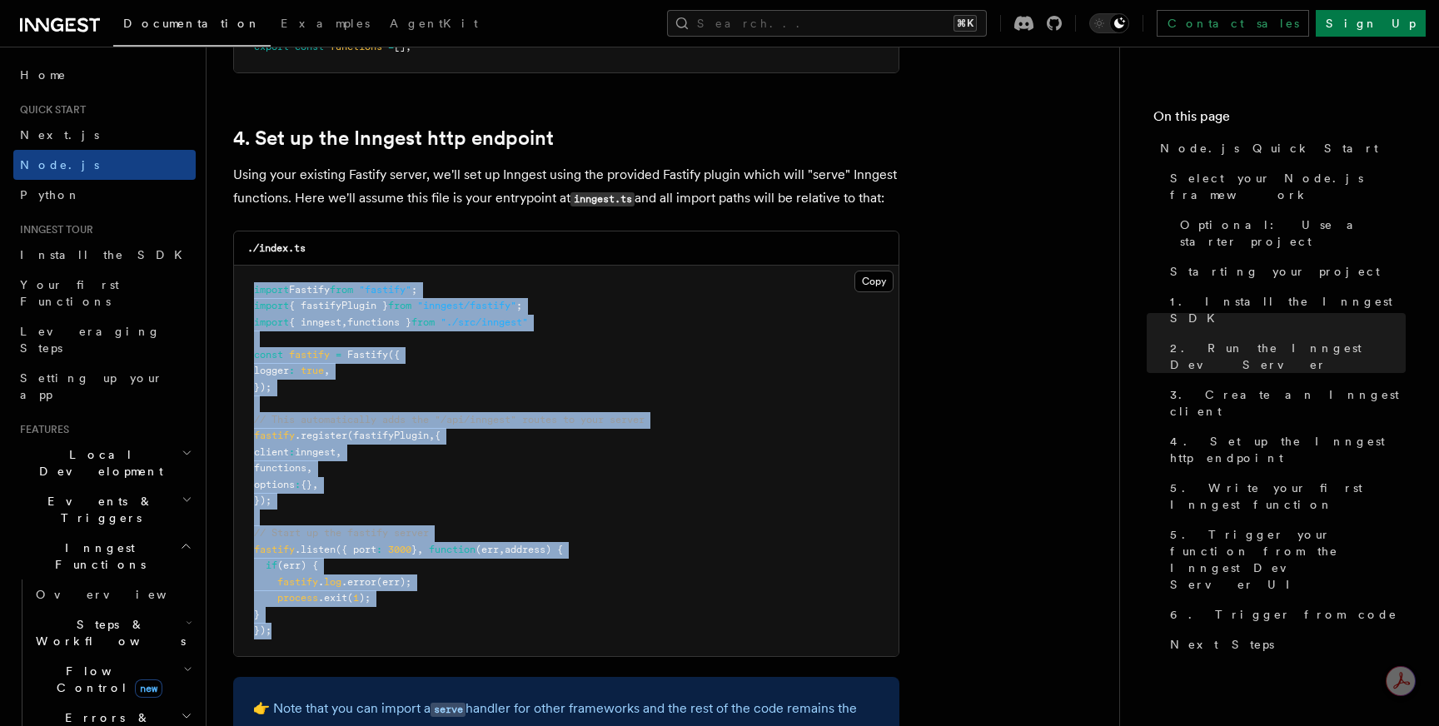
drag, startPoint x: 281, startPoint y: 639, endPoint x: 252, endPoint y: 297, distance: 343.5
click at [252, 297] on pre "import Fastify from "fastify" ; import { fastifyPlugin } from "inngest/fastify"…" at bounding box center [566, 461] width 665 height 391
copy code "import Fastify from "fastify" ; import { fastifyPlugin } from "inngest/fastify"…"
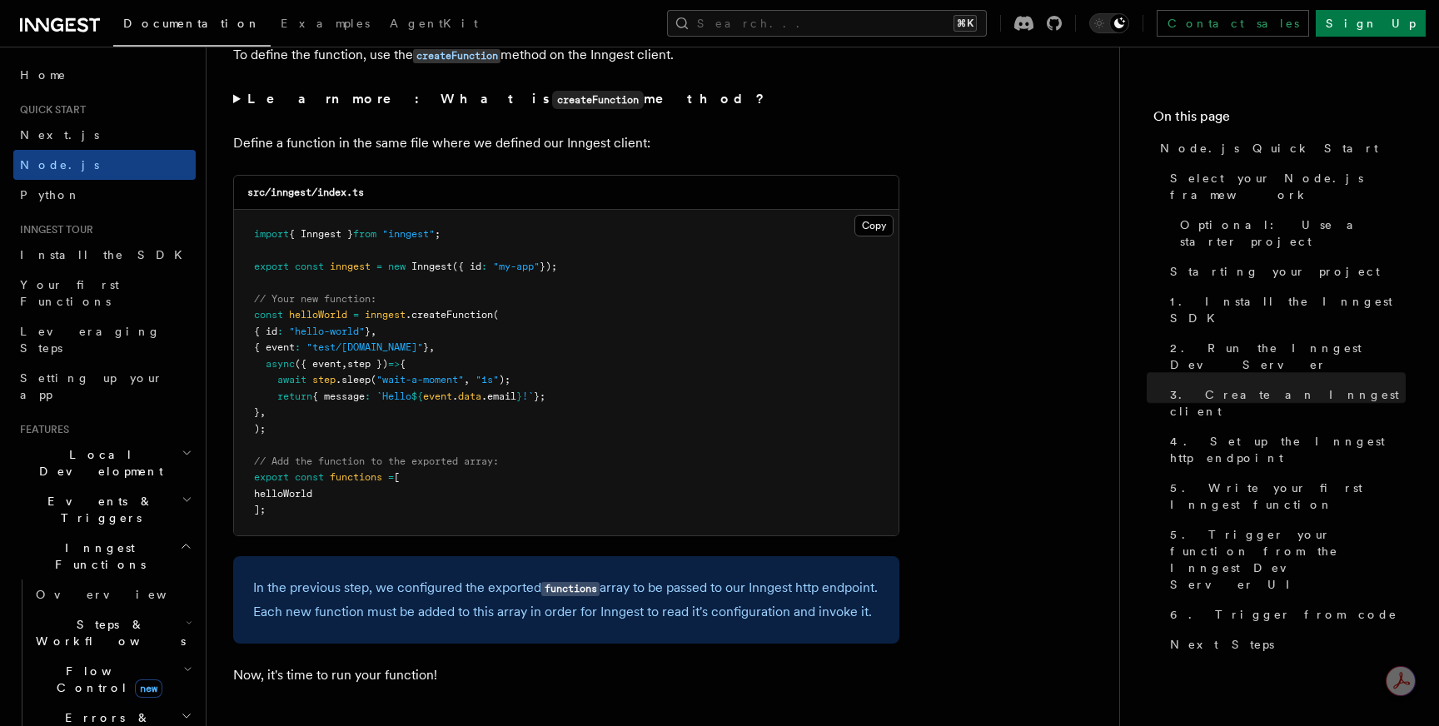
scroll to position [3378, 0]
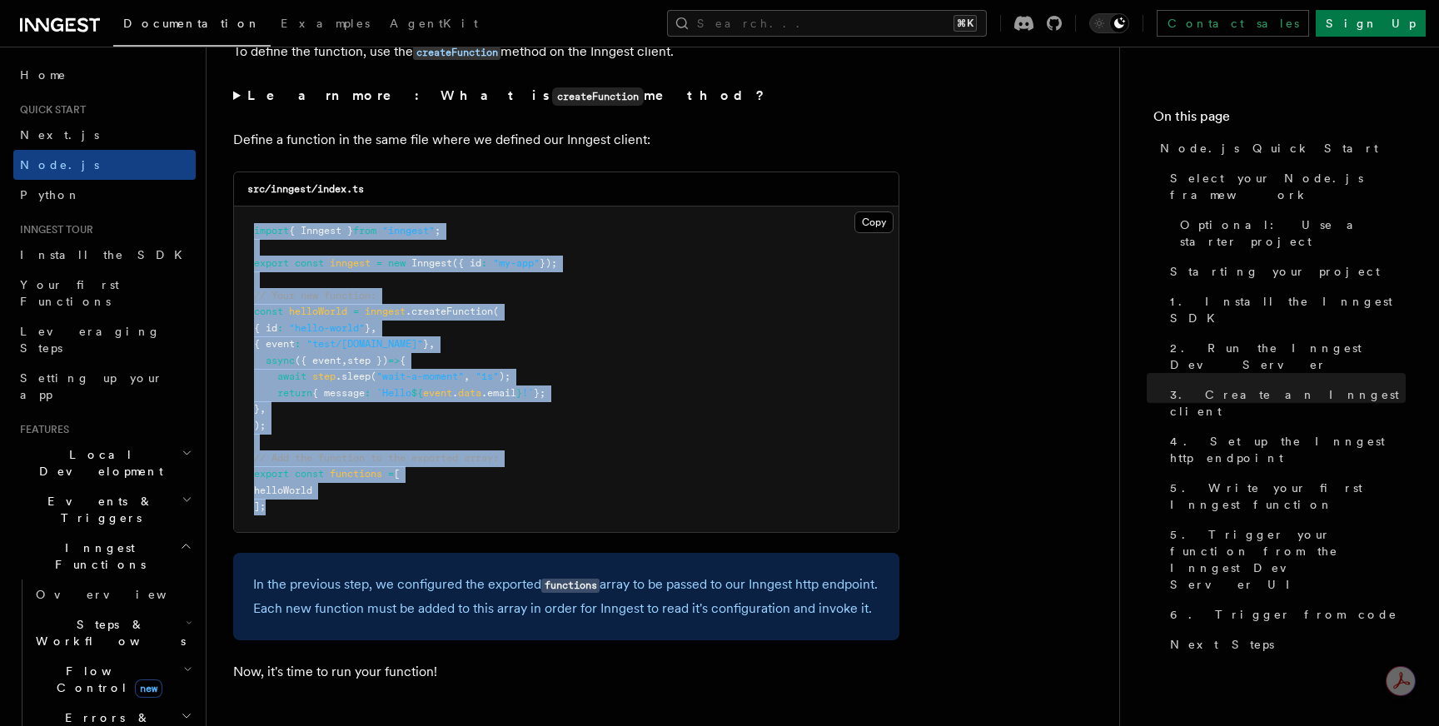
drag, startPoint x: 290, startPoint y: 516, endPoint x: 243, endPoint y: 237, distance: 283.7
click at [243, 237] on pre "import { Inngest } from "inngest" ; export const inngest = new Inngest ({ id : …" at bounding box center [566, 370] width 665 height 326
copy code "import { Inngest } from "inngest" ; export const inngest = new Inngest ({ id : …"
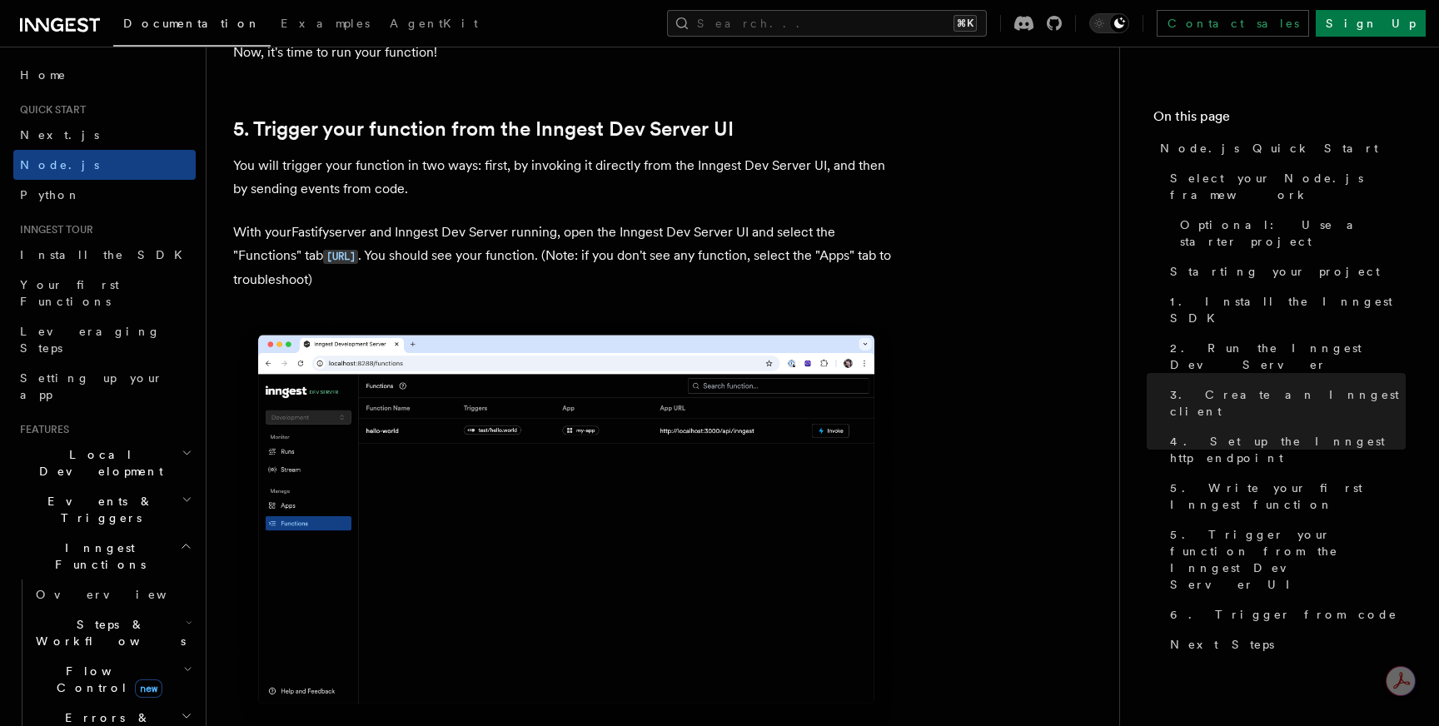
scroll to position [3999, 0]
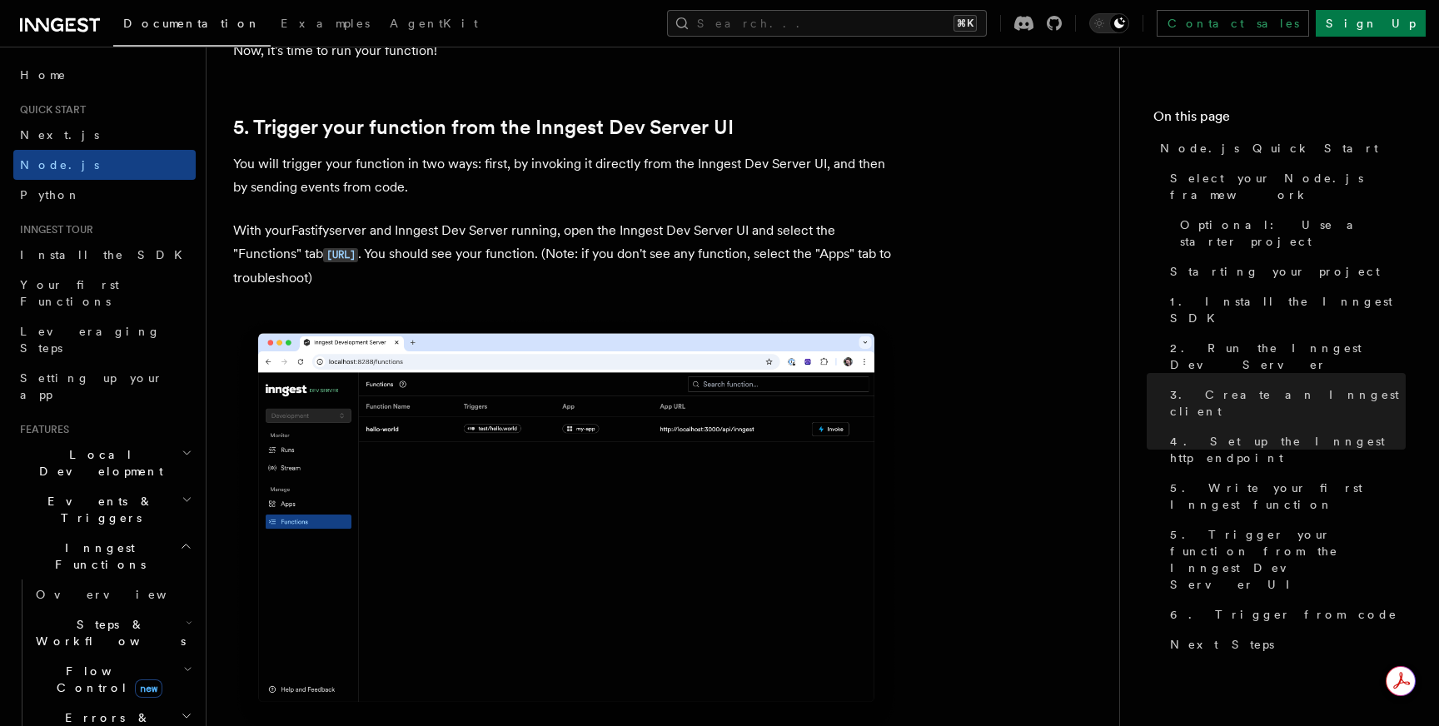
click at [133, 486] on h2 "Events & Triggers" at bounding box center [104, 509] width 182 height 47
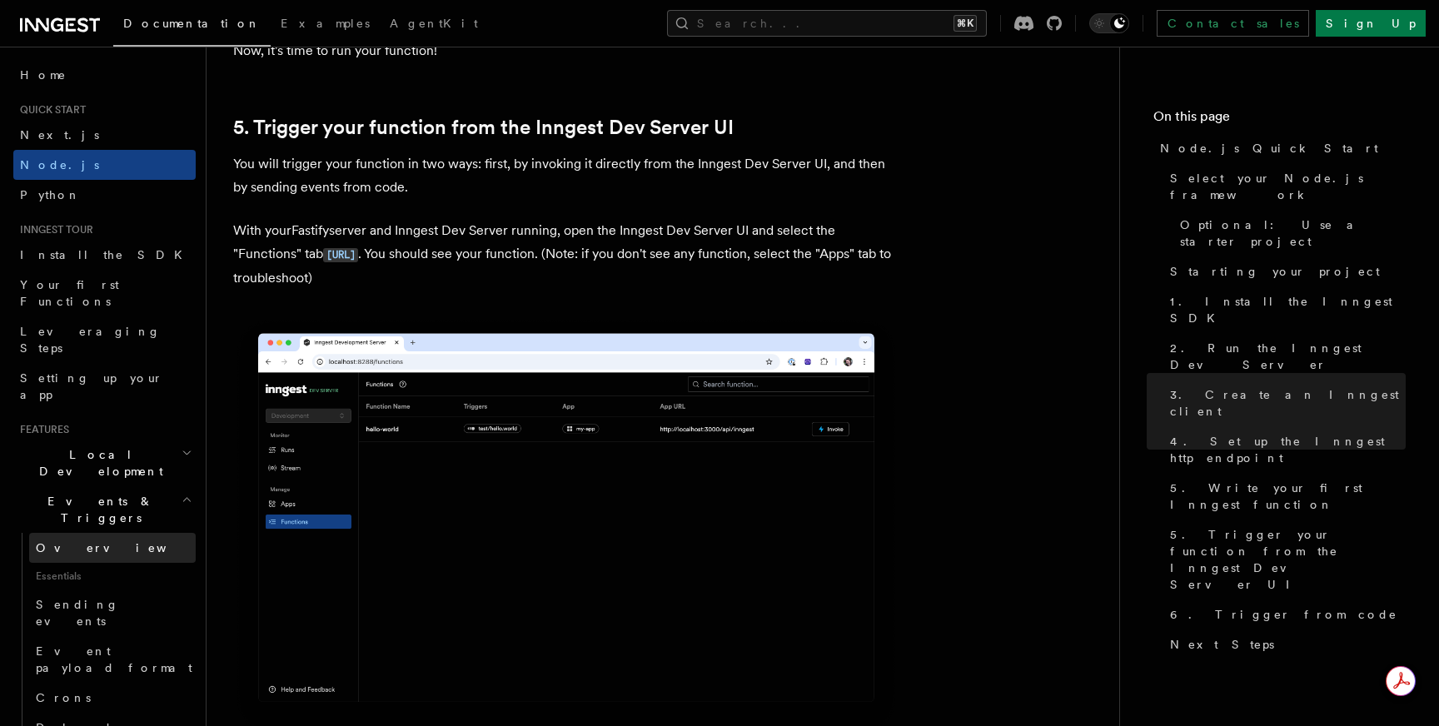
click at [117, 533] on link "Overview" at bounding box center [112, 548] width 167 height 30
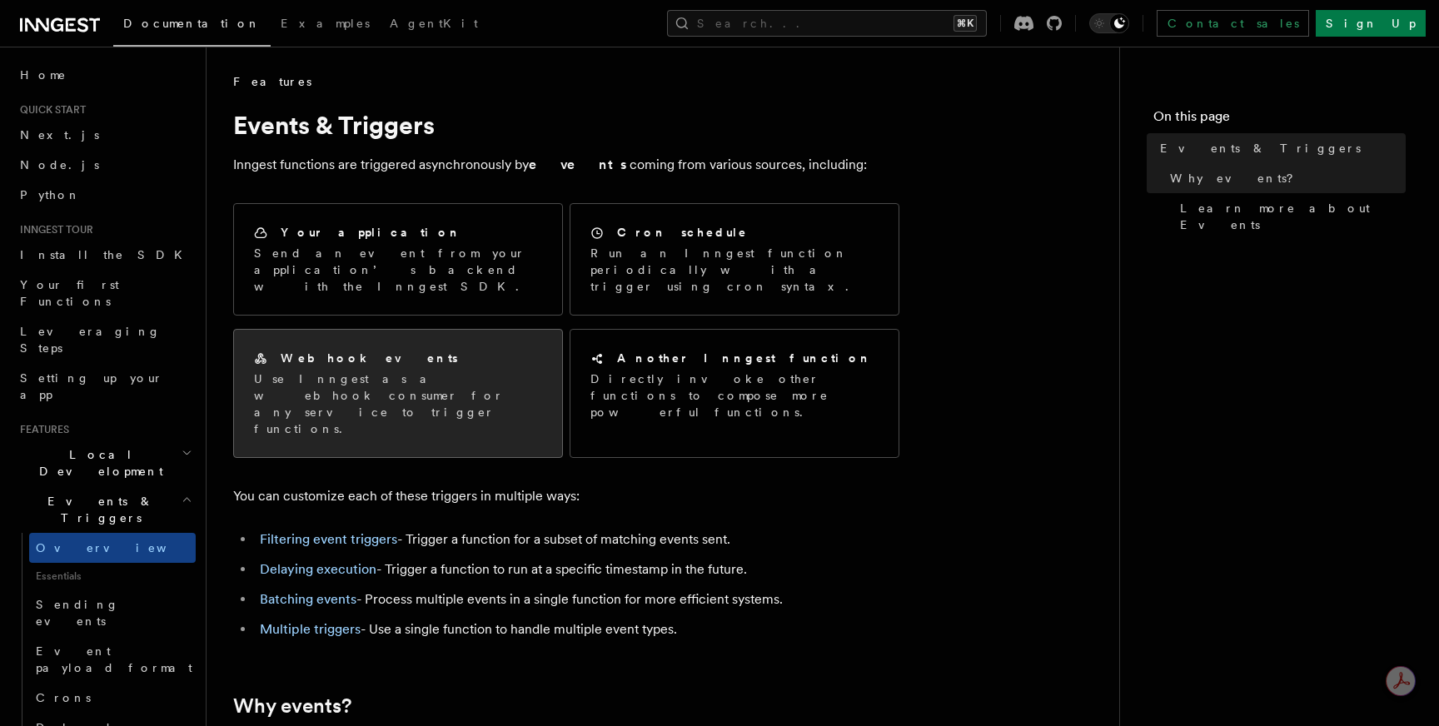
click at [378, 350] on div "Webhook events" at bounding box center [398, 358] width 288 height 17
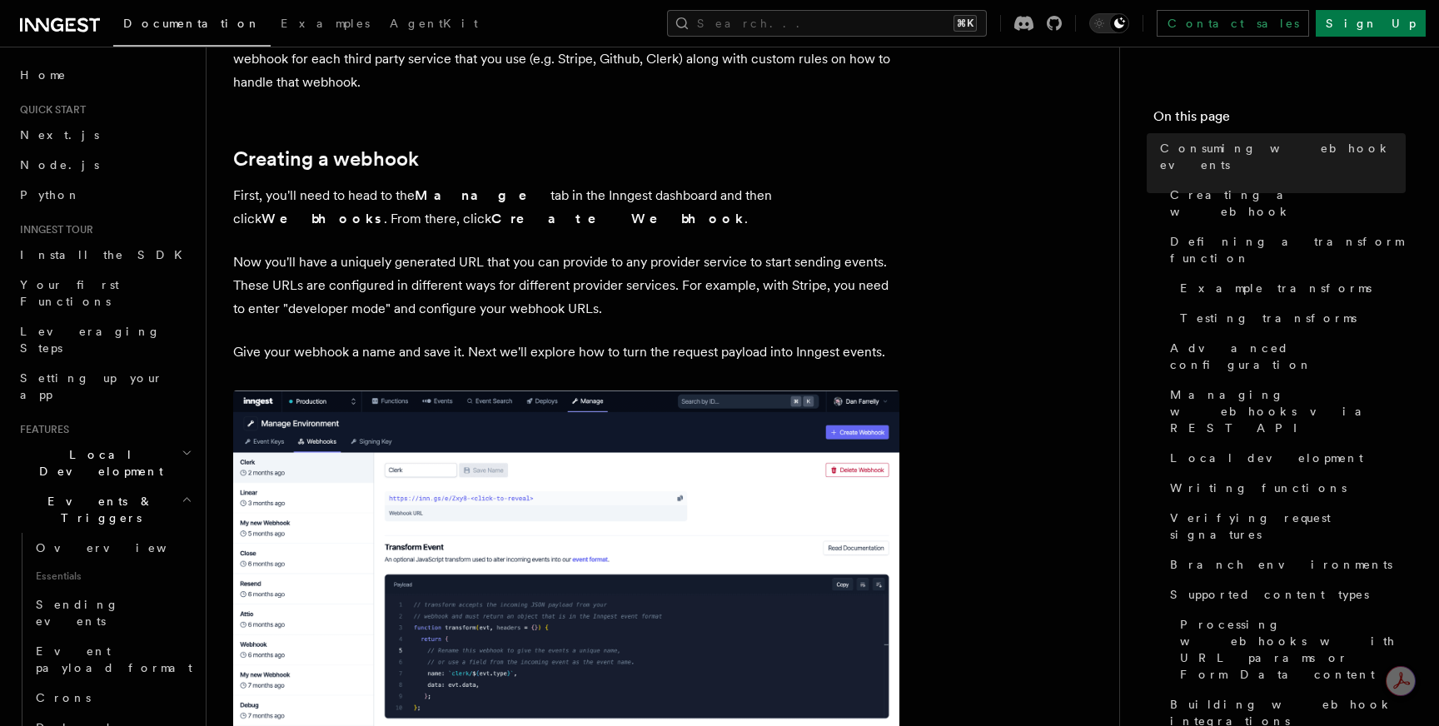
scroll to position [400, 0]
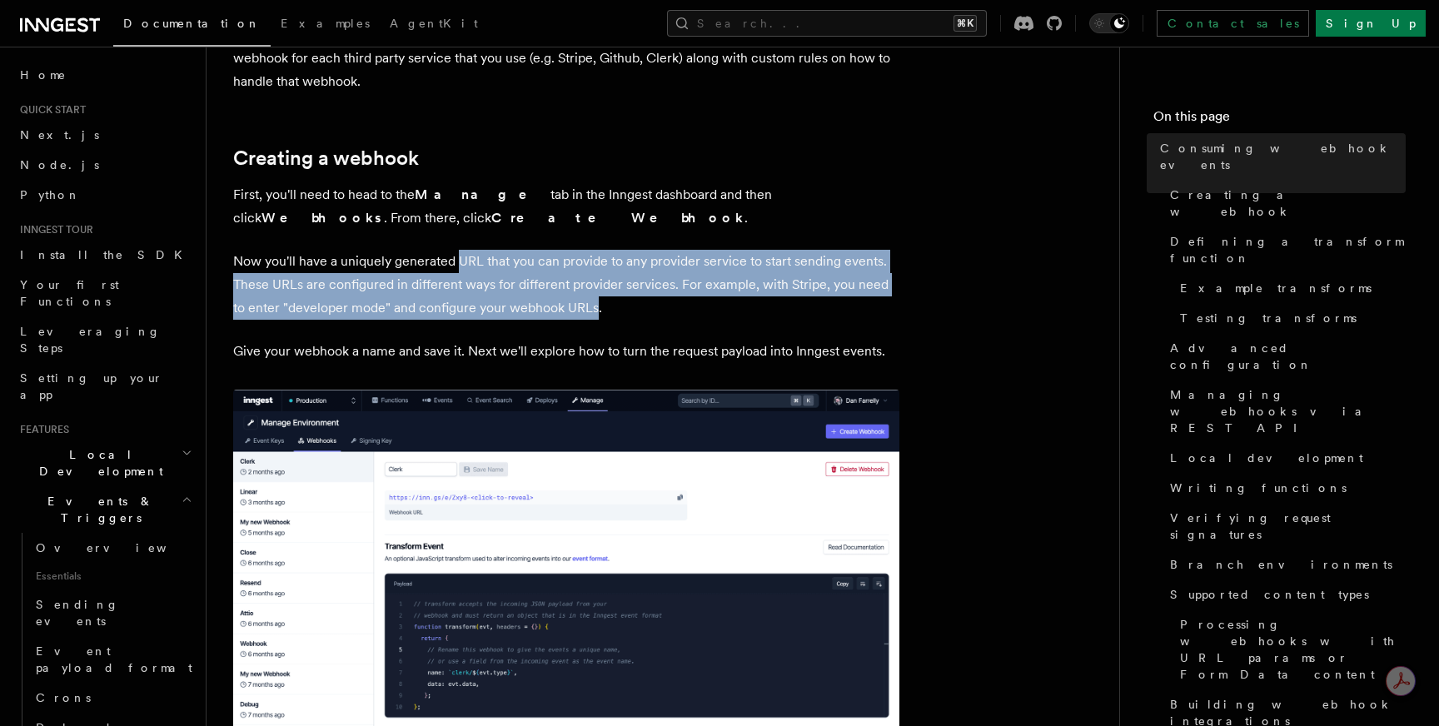
drag, startPoint x: 458, startPoint y: 262, endPoint x: 580, endPoint y: 312, distance: 131.8
click at [580, 312] on p "Now you'll have a uniquely generated URL that you can provide to any provider s…" at bounding box center [566, 285] width 666 height 70
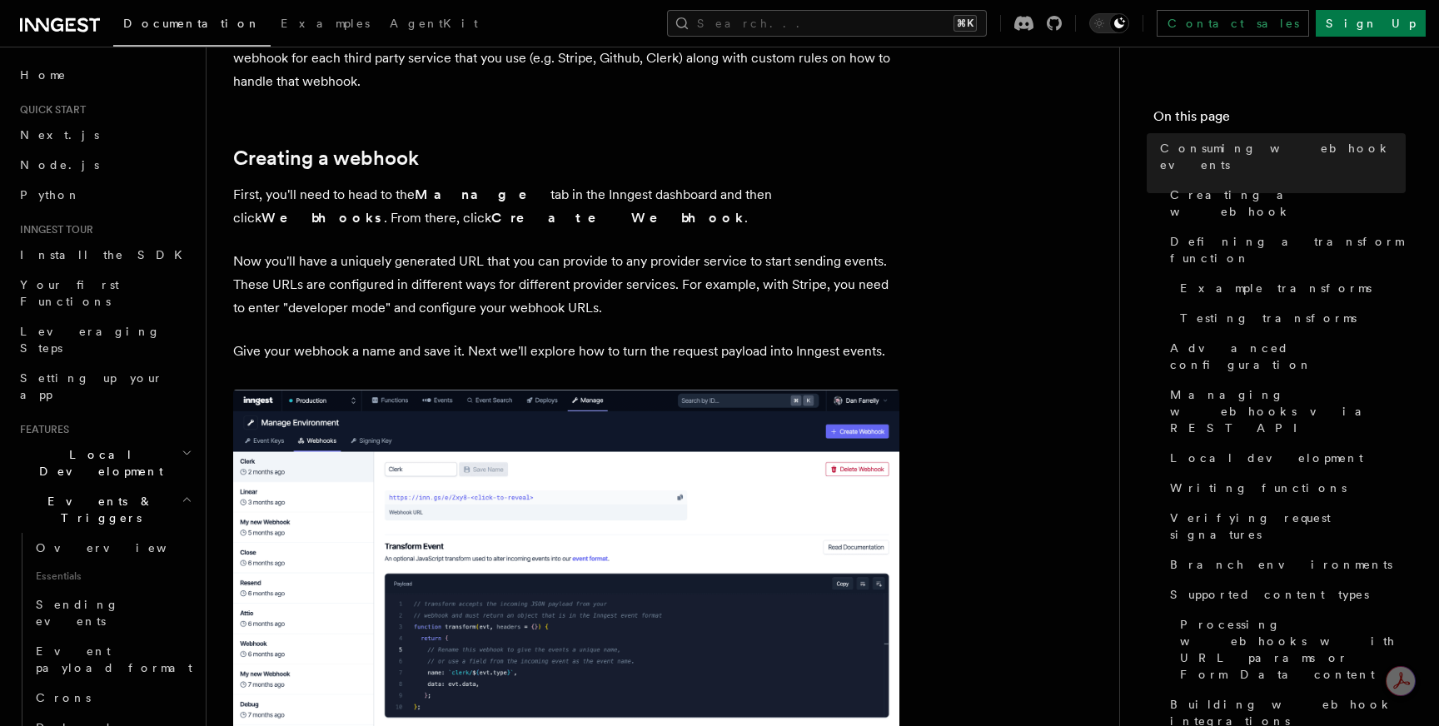
click at [596, 311] on p "Now you'll have a uniquely generated URL that you can provide to any provider s…" at bounding box center [566, 285] width 666 height 70
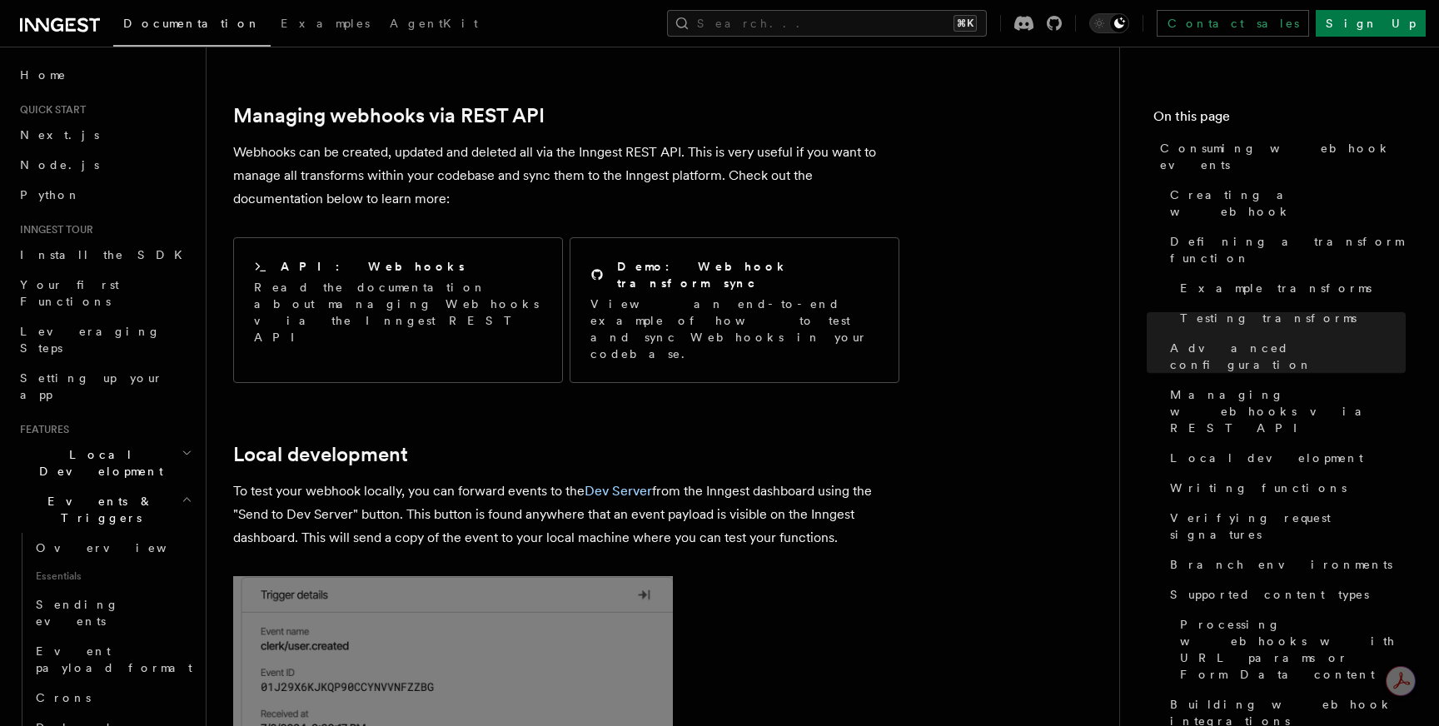
scroll to position [3472, 0]
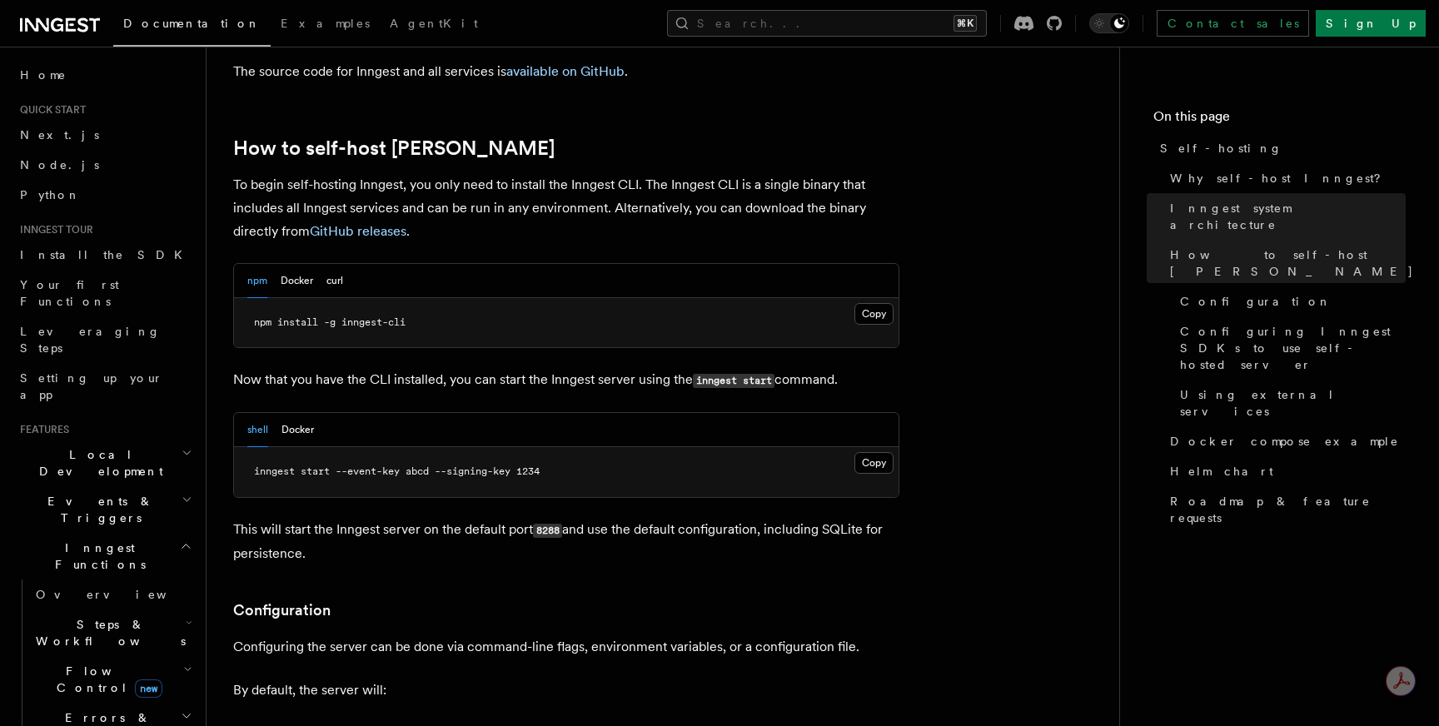
scroll to position [1611, 0]
click at [300, 263] on button "Docker" at bounding box center [297, 280] width 32 height 34
click at [255, 263] on button "npm" at bounding box center [257, 280] width 20 height 34
click at [264, 412] on button "shell" at bounding box center [257, 429] width 21 height 34
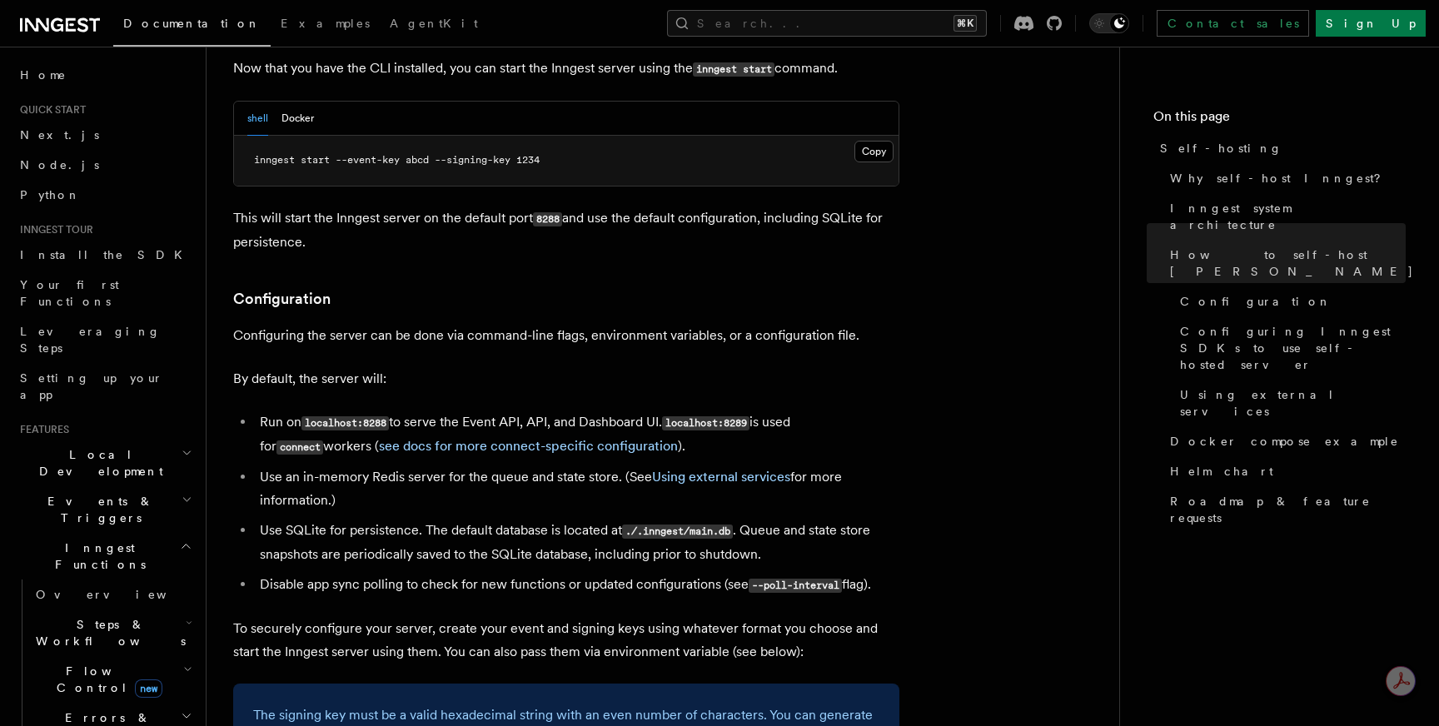
scroll to position [1923, 0]
click at [303, 101] on button "Docker" at bounding box center [298, 118] width 32 height 34
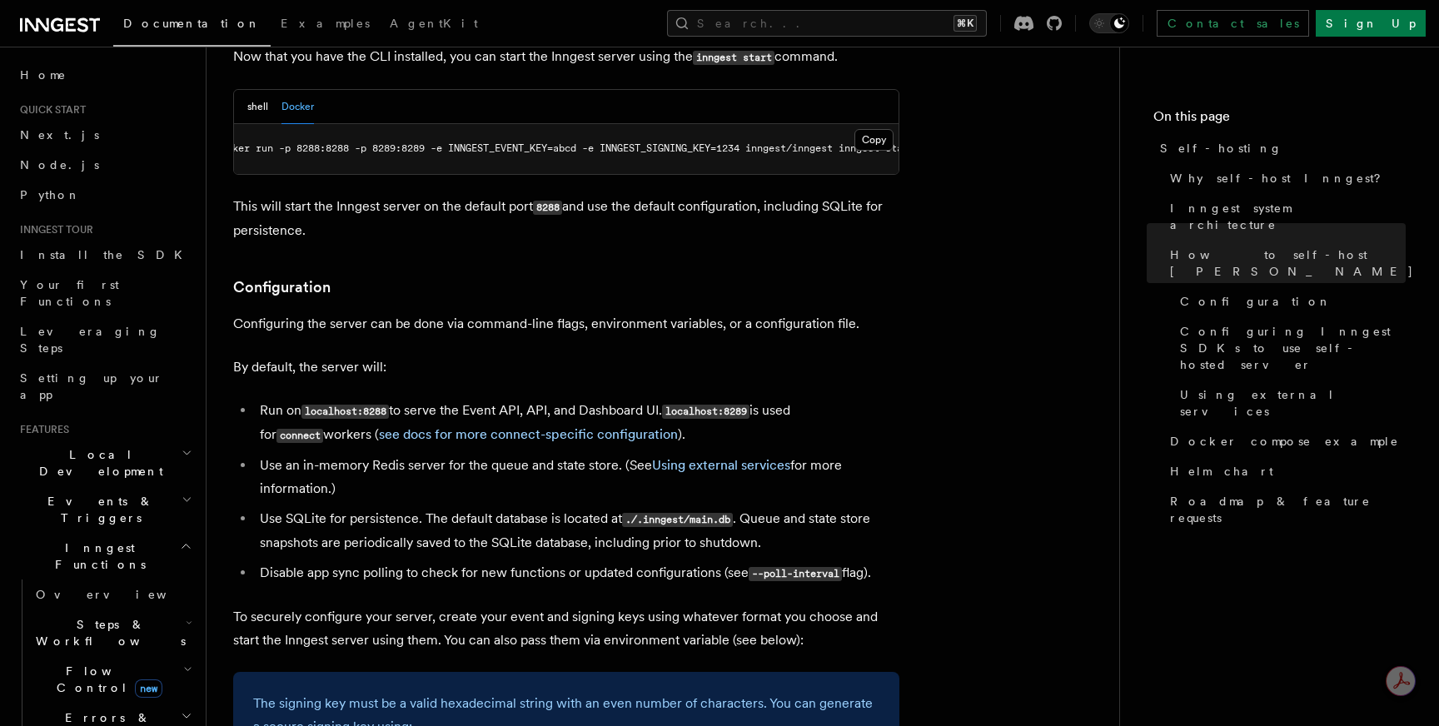
scroll to position [0, 0]
click at [266, 90] on button "shell" at bounding box center [257, 107] width 21 height 34
click at [305, 90] on button "Docker" at bounding box center [298, 107] width 32 height 34
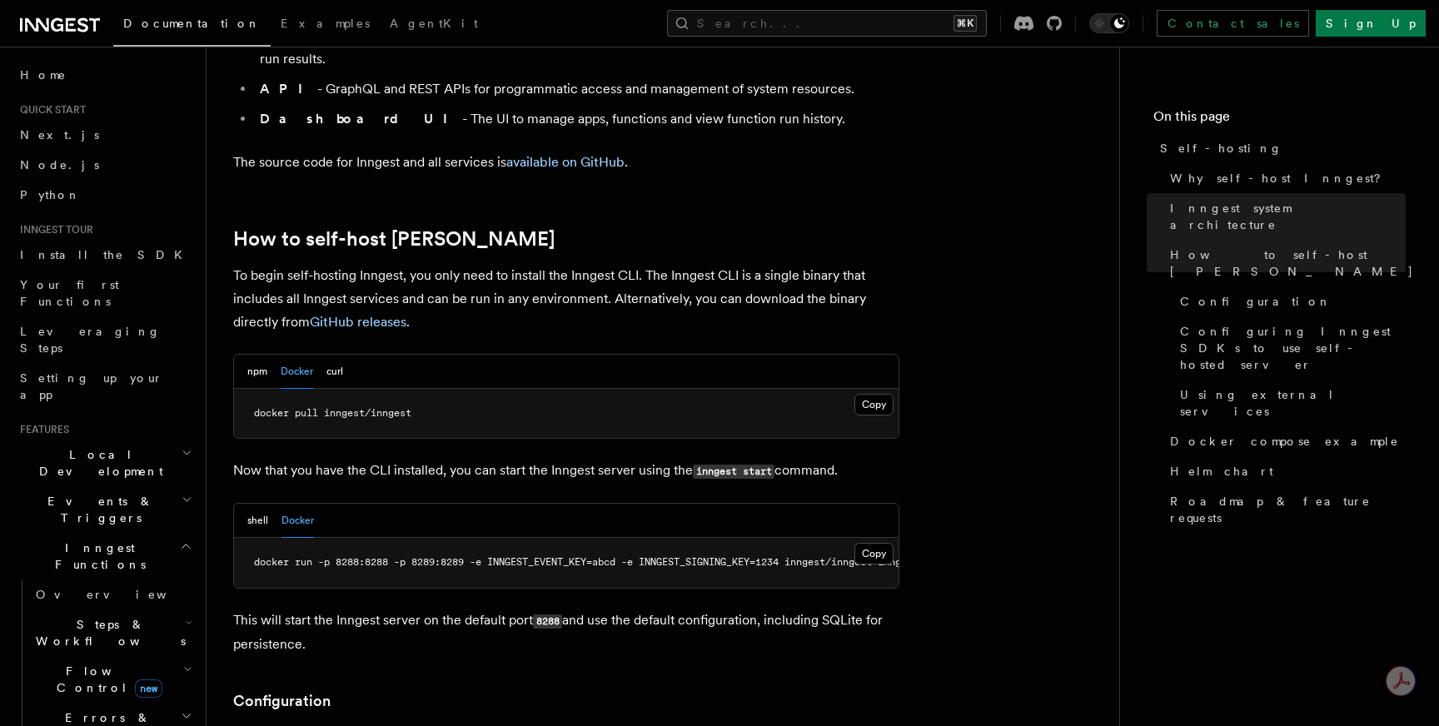
scroll to position [1556, 0]
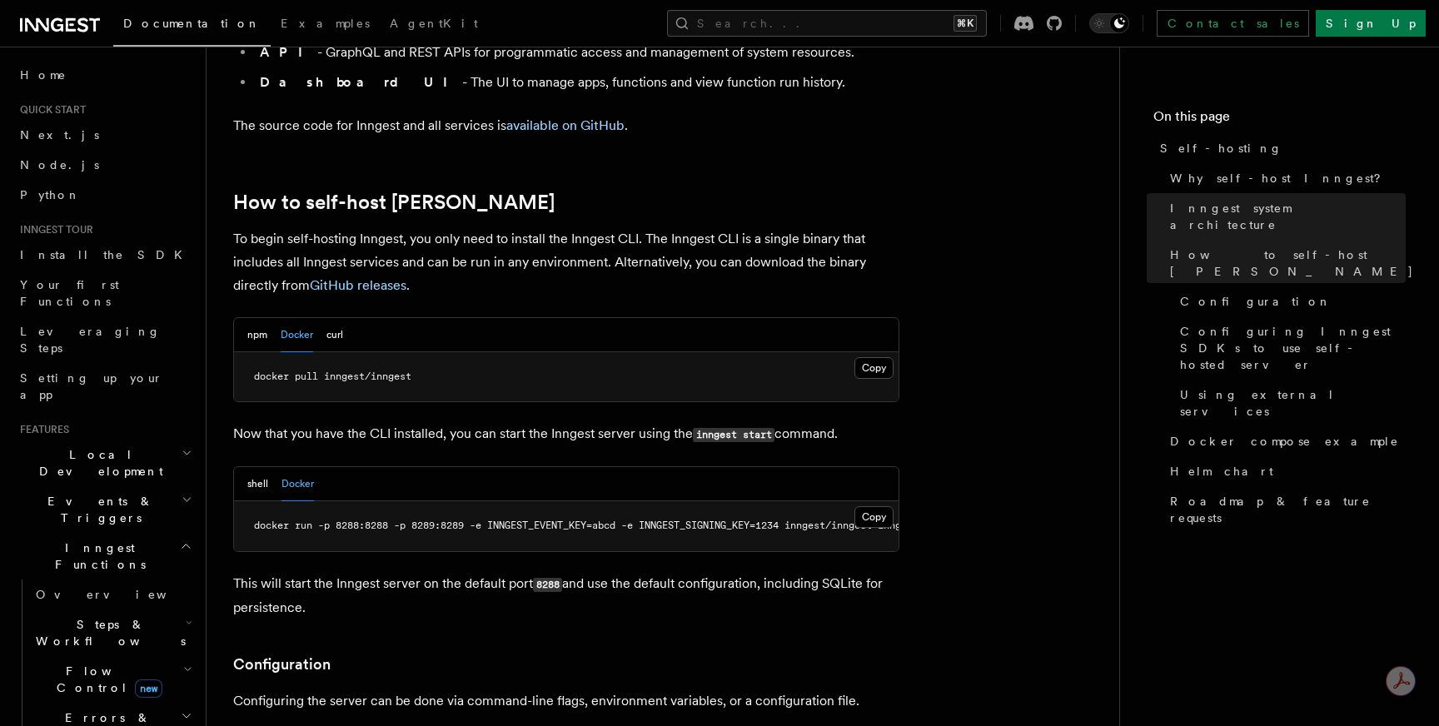
click at [347, 318] on div "npm Docker curl" at bounding box center [566, 335] width 665 height 34
click at [340, 318] on button "curl" at bounding box center [335, 335] width 17 height 34
click at [295, 318] on button "Docker" at bounding box center [297, 335] width 32 height 34
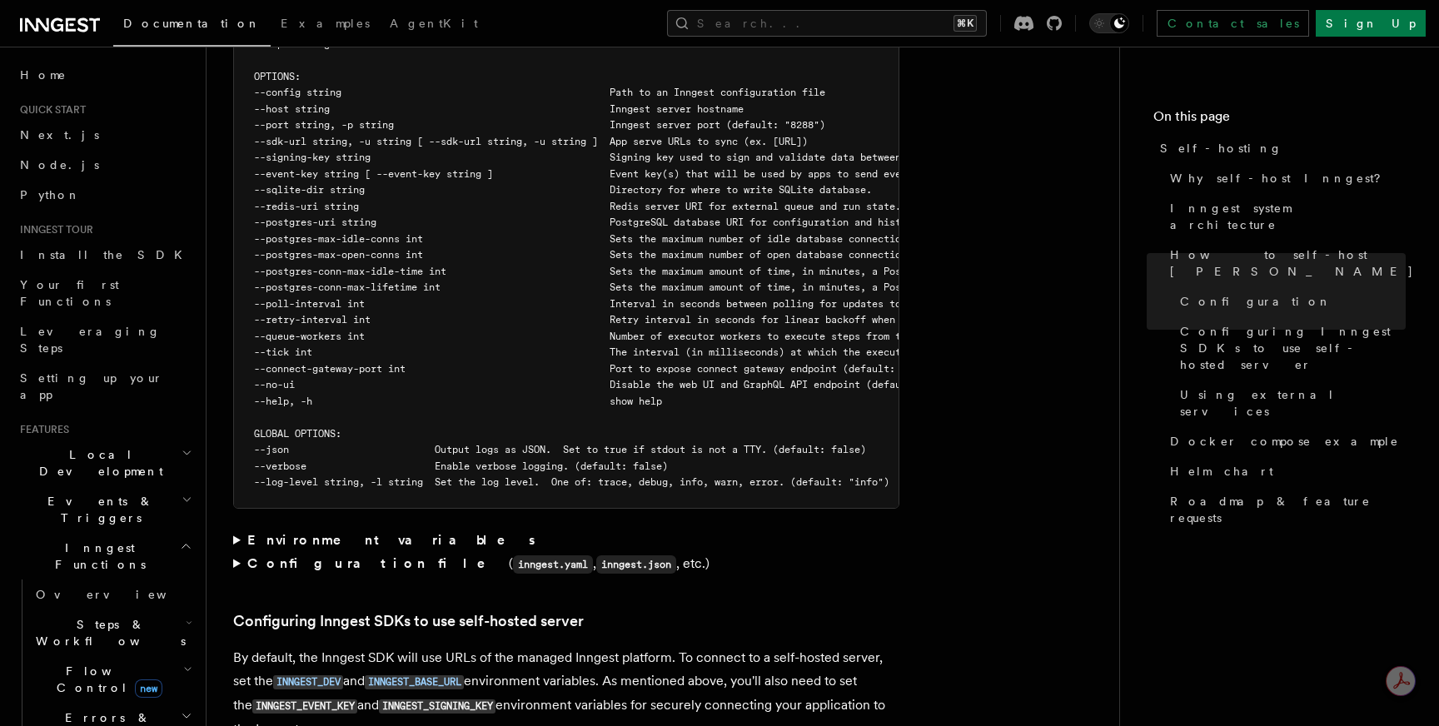
scroll to position [3091, 0]
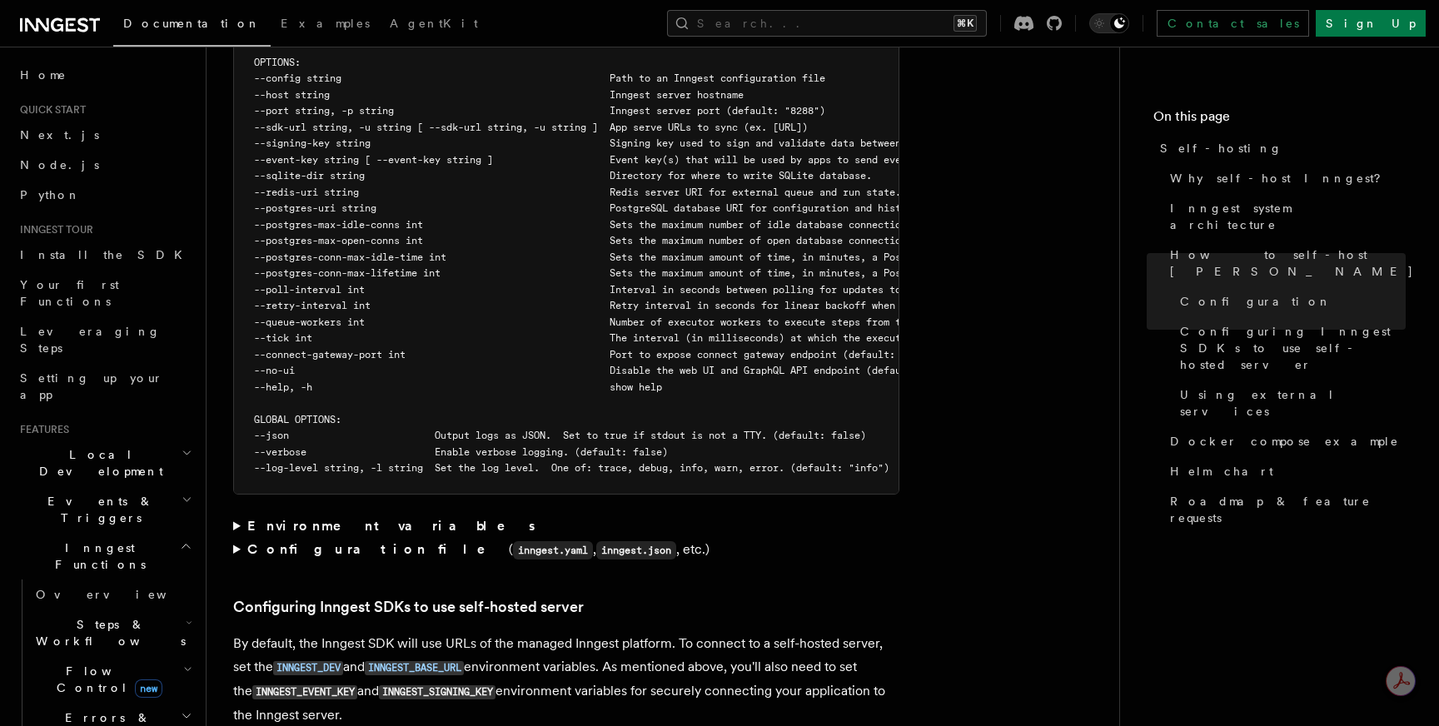
click at [266, 518] on strong "Environment variables" at bounding box center [392, 526] width 291 height 16
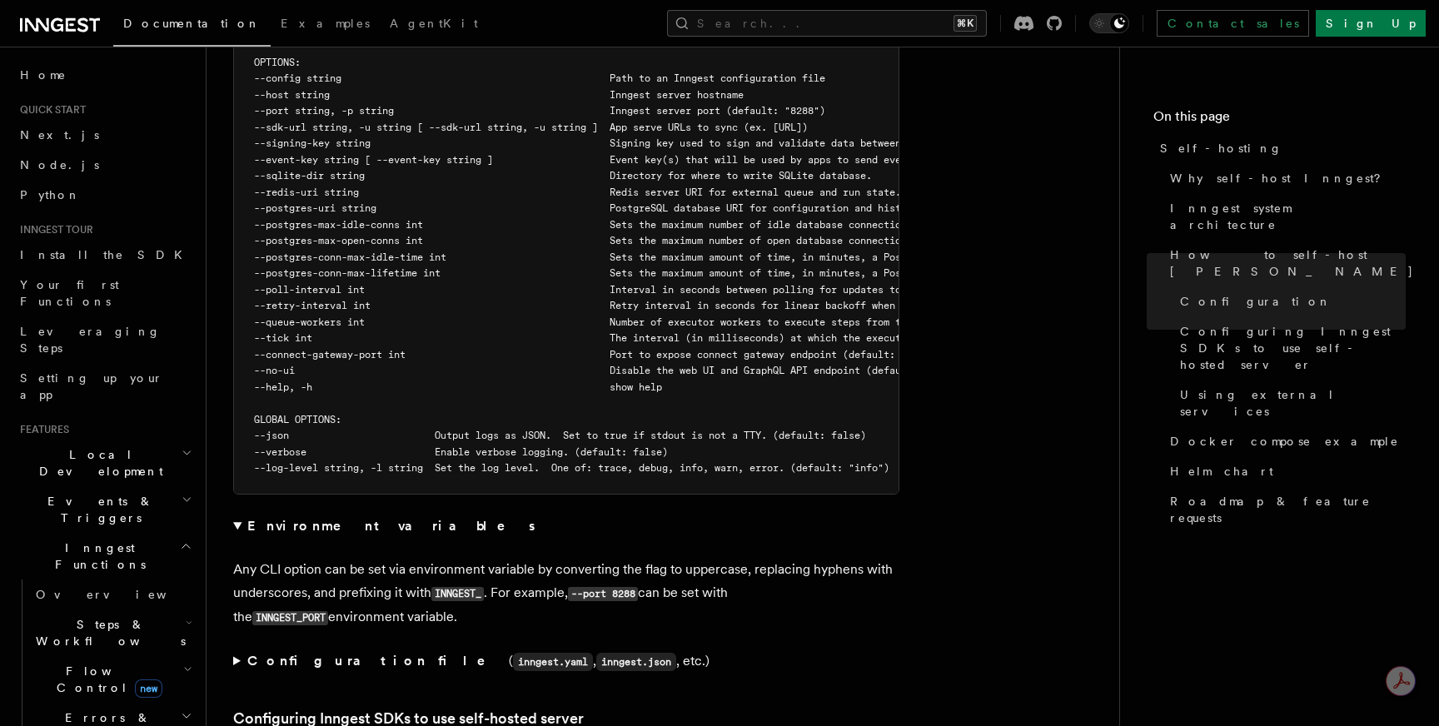
click at [266, 518] on strong "Environment variables" at bounding box center [392, 526] width 291 height 16
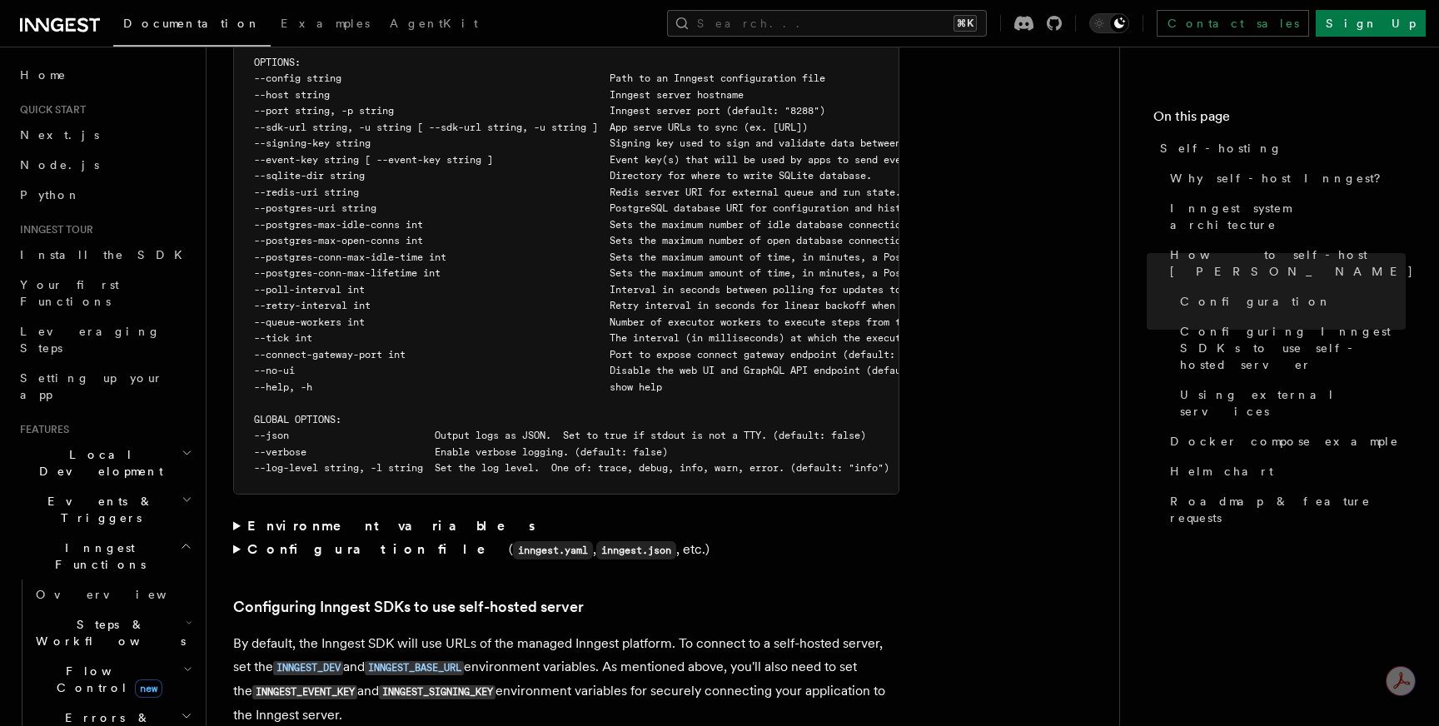
click at [263, 518] on strong "Environment variables" at bounding box center [392, 526] width 291 height 16
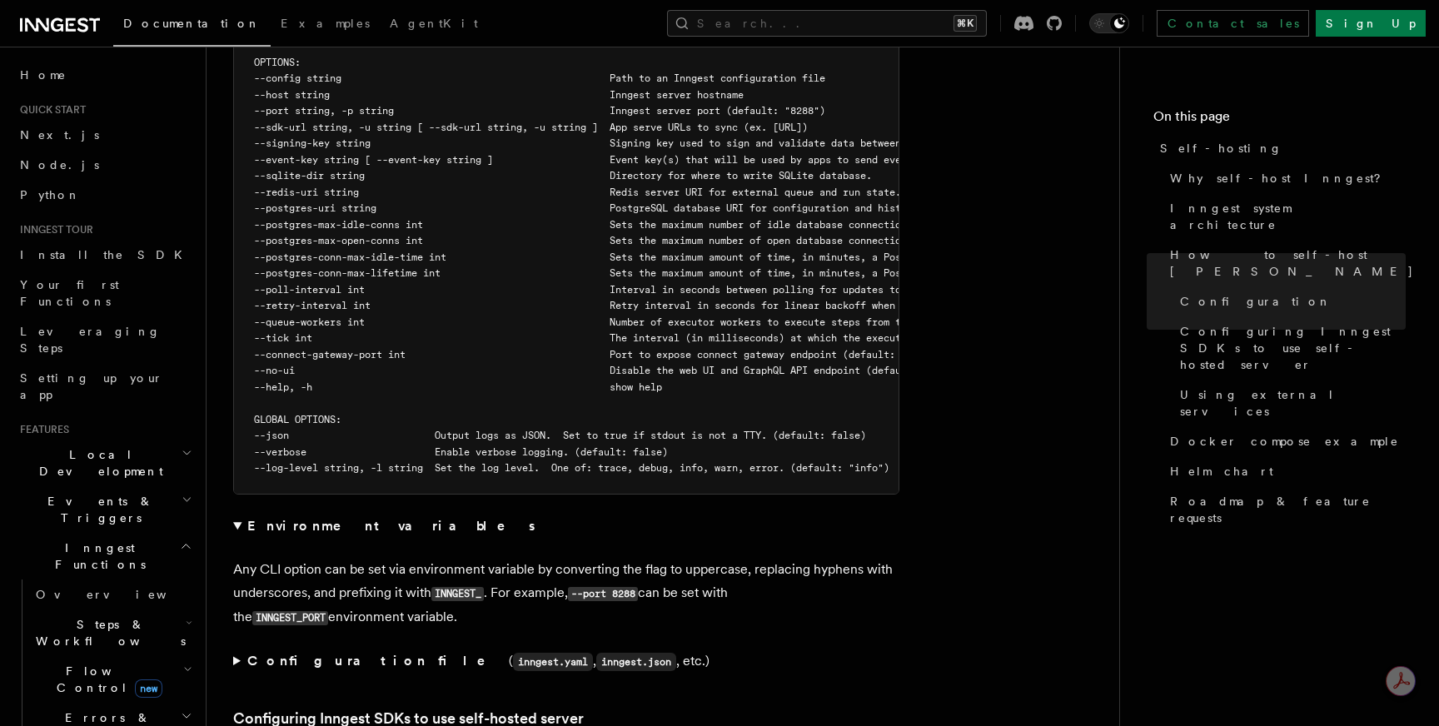
click at [263, 518] on strong "Environment variables" at bounding box center [392, 526] width 291 height 16
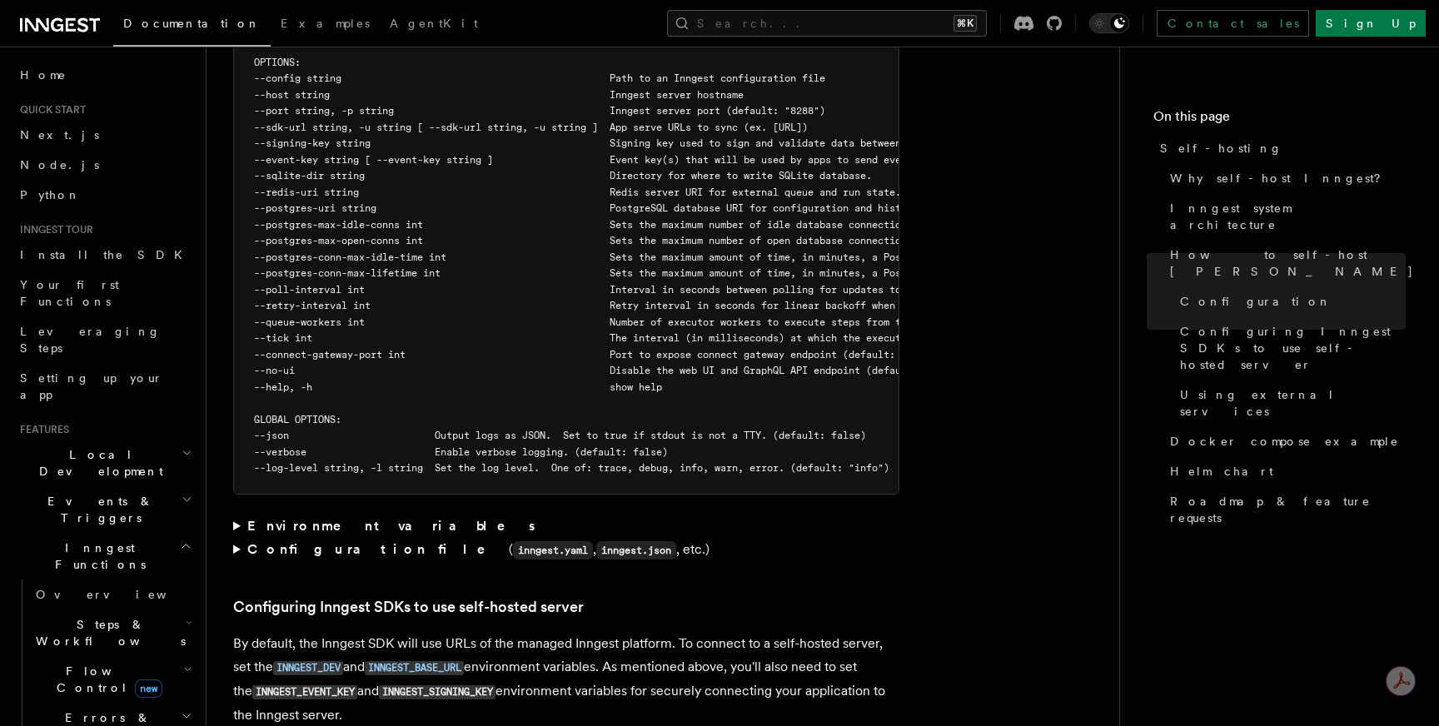
click at [257, 541] on strong "Configuration file" at bounding box center [378, 549] width 262 height 16
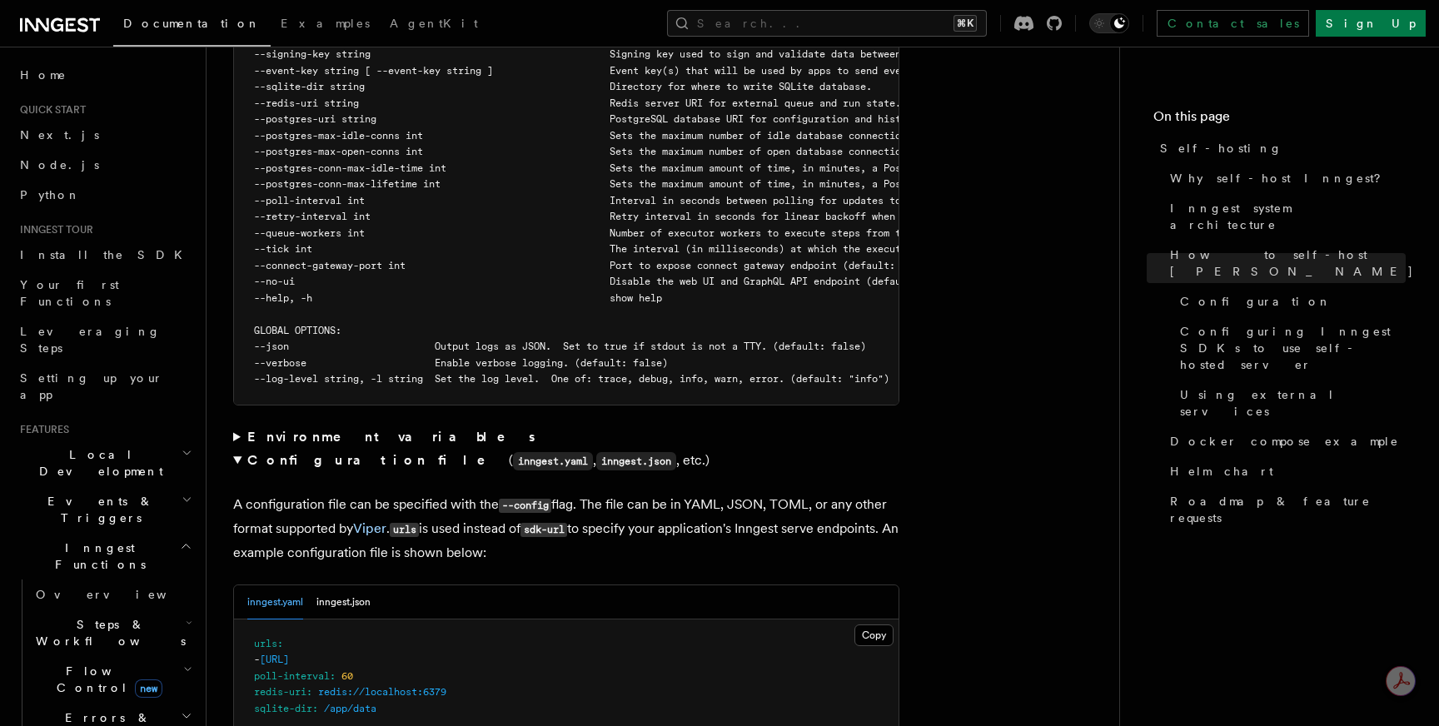
scroll to position [3177, 0]
click at [281, 456] on strong "Configuration file" at bounding box center [378, 464] width 262 height 16
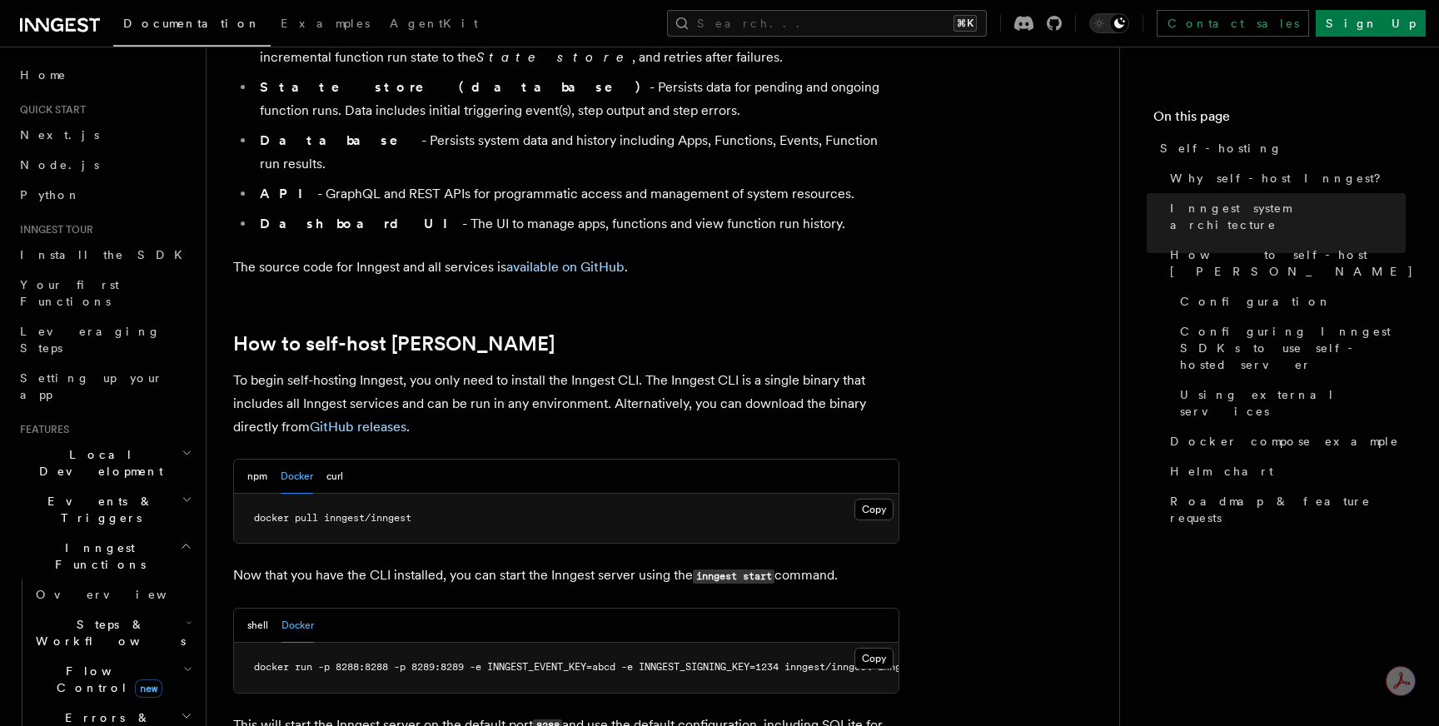
scroll to position [1437, 0]
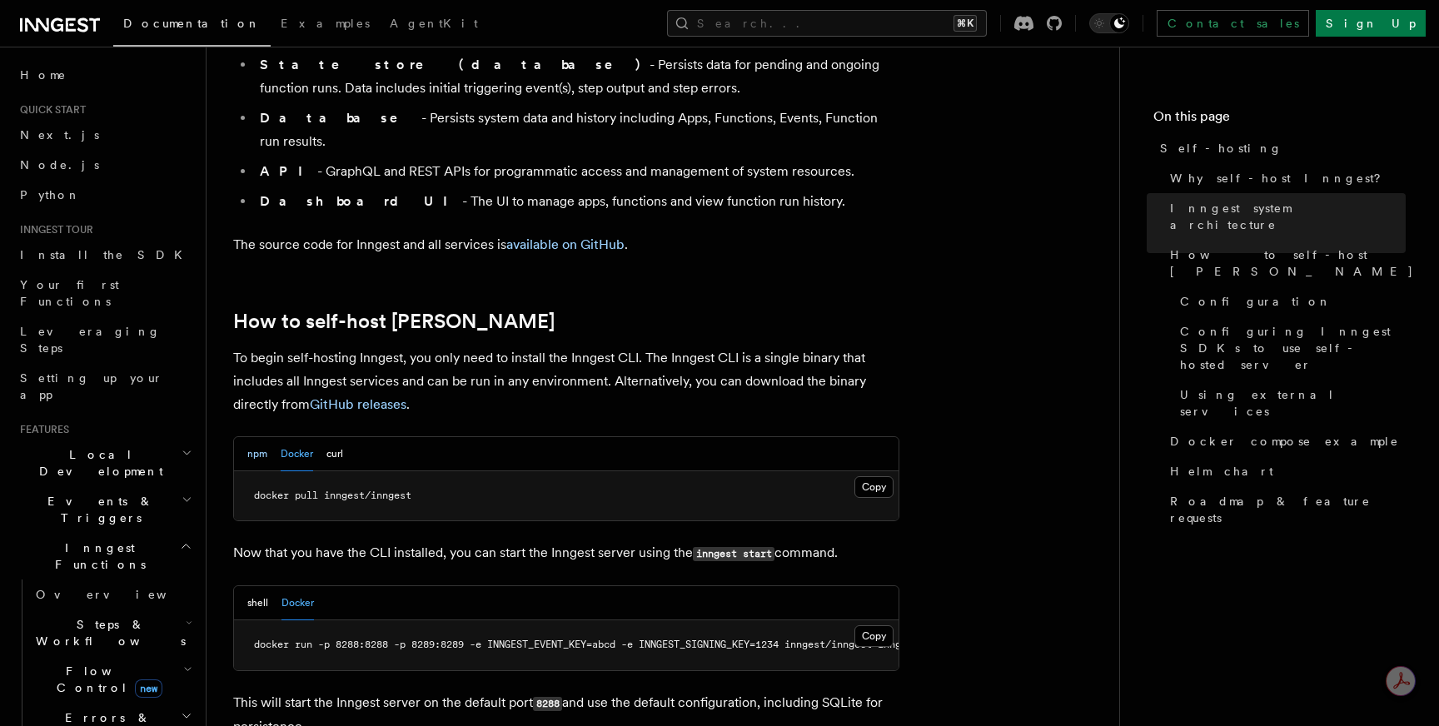
click at [257, 437] on button "npm" at bounding box center [257, 454] width 20 height 34
click at [260, 586] on button "shell" at bounding box center [257, 603] width 21 height 34
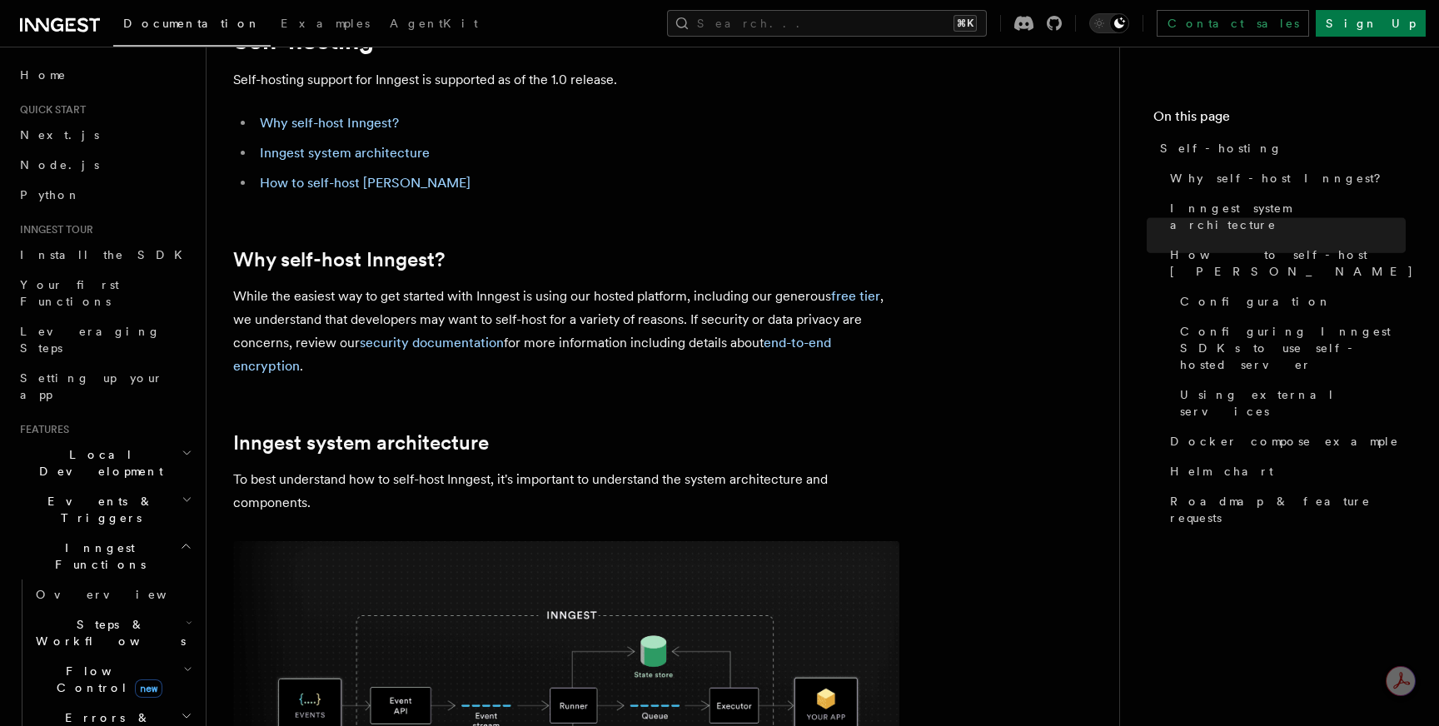
scroll to position [0, 0]
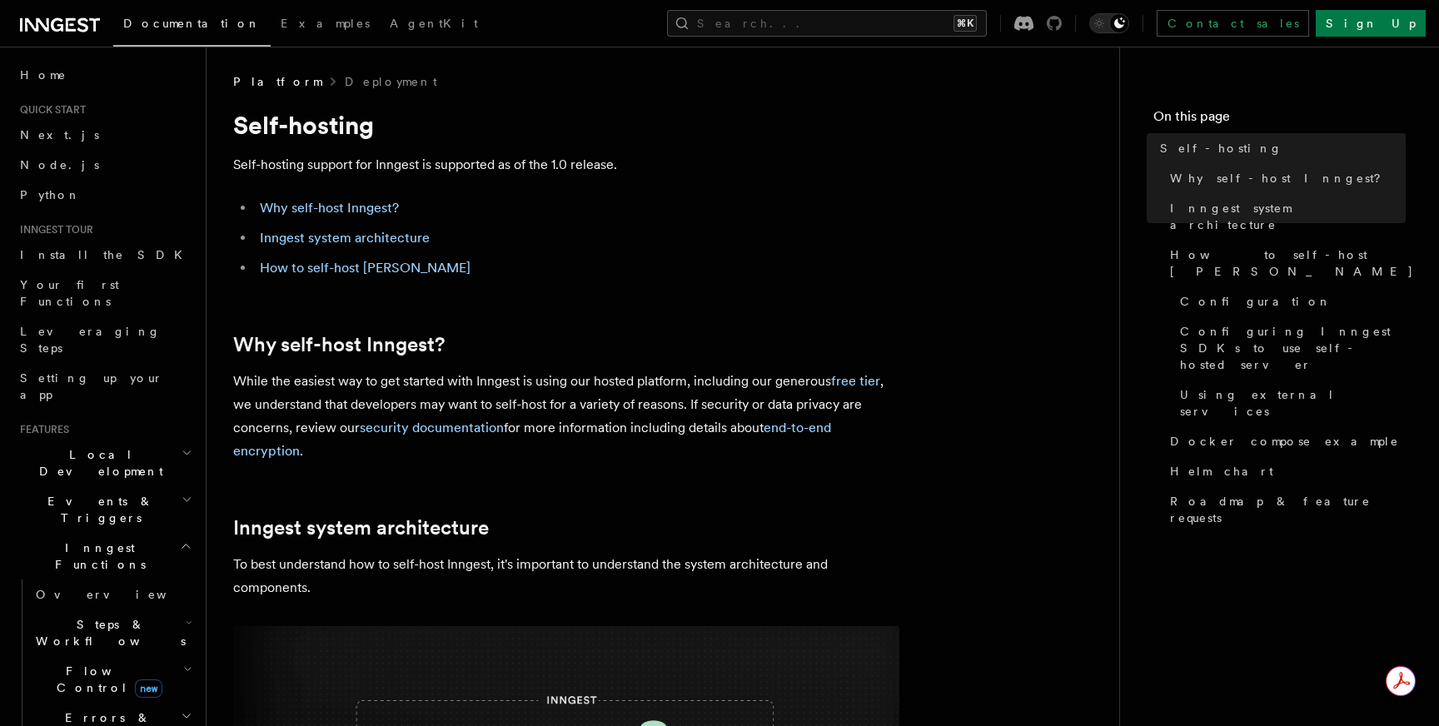
click at [1062, 23] on icon at bounding box center [1054, 23] width 15 height 15
click at [86, 446] on span "Local Development" at bounding box center [97, 462] width 168 height 33
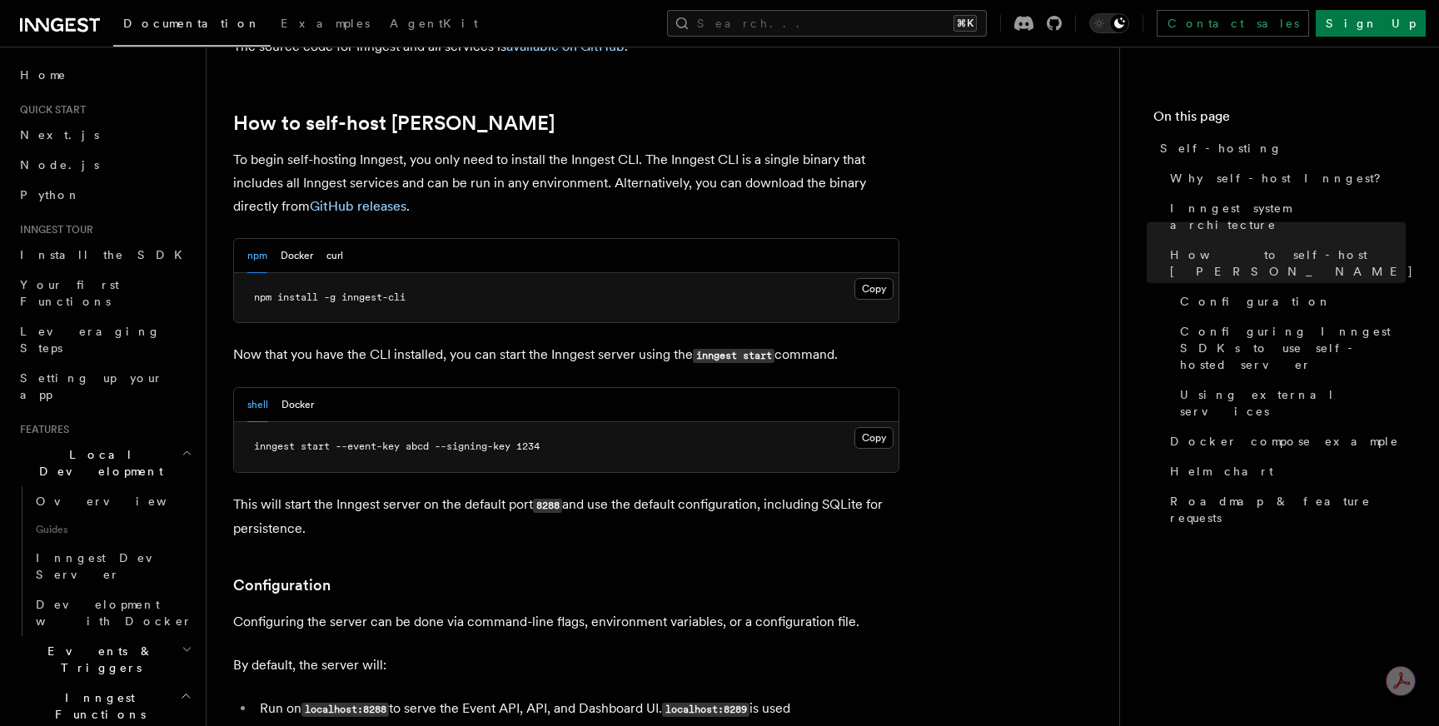
scroll to position [1636, 0]
click at [302, 238] on button "Docker" at bounding box center [297, 255] width 32 height 34
click at [257, 238] on button "npm" at bounding box center [257, 255] width 20 height 34
